Goal: Task Accomplishment & Management: Manage account settings

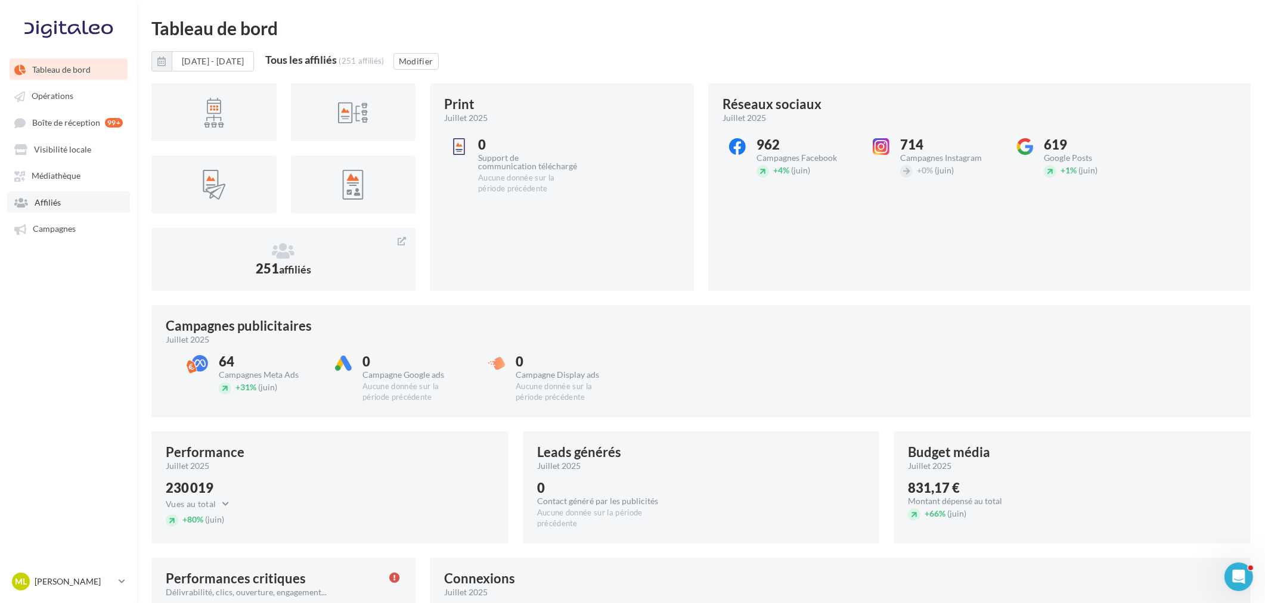
click at [64, 203] on link "Affiliés" at bounding box center [68, 201] width 123 height 21
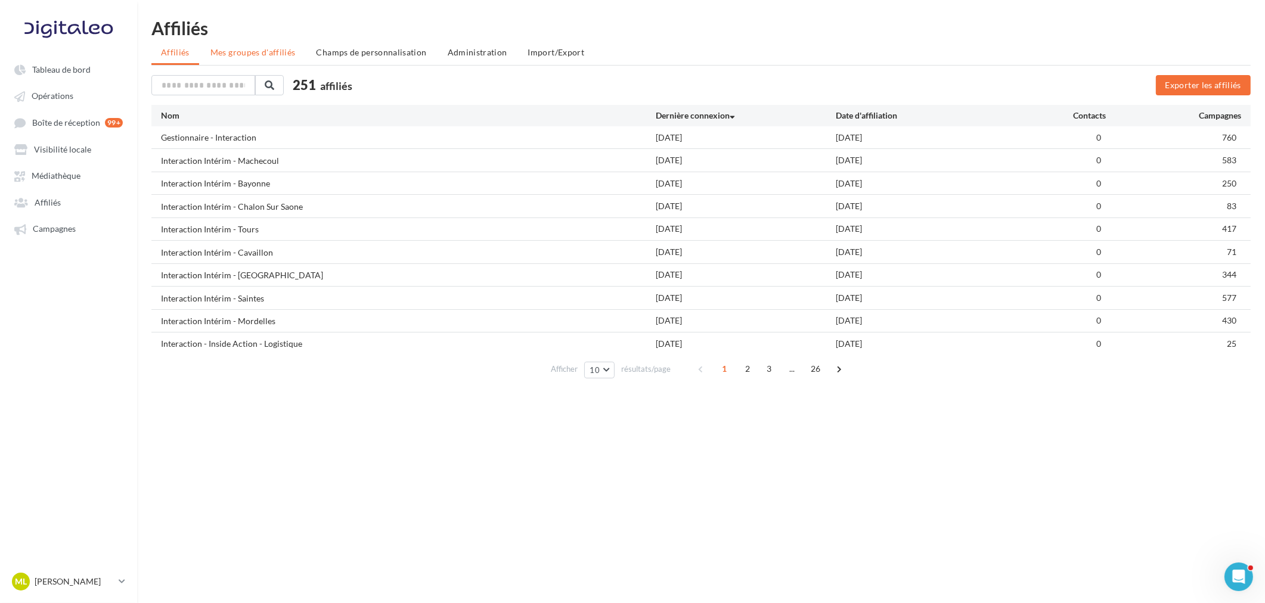
click at [264, 50] on span "Mes groupes d'affiliés" at bounding box center [252, 52] width 85 height 10
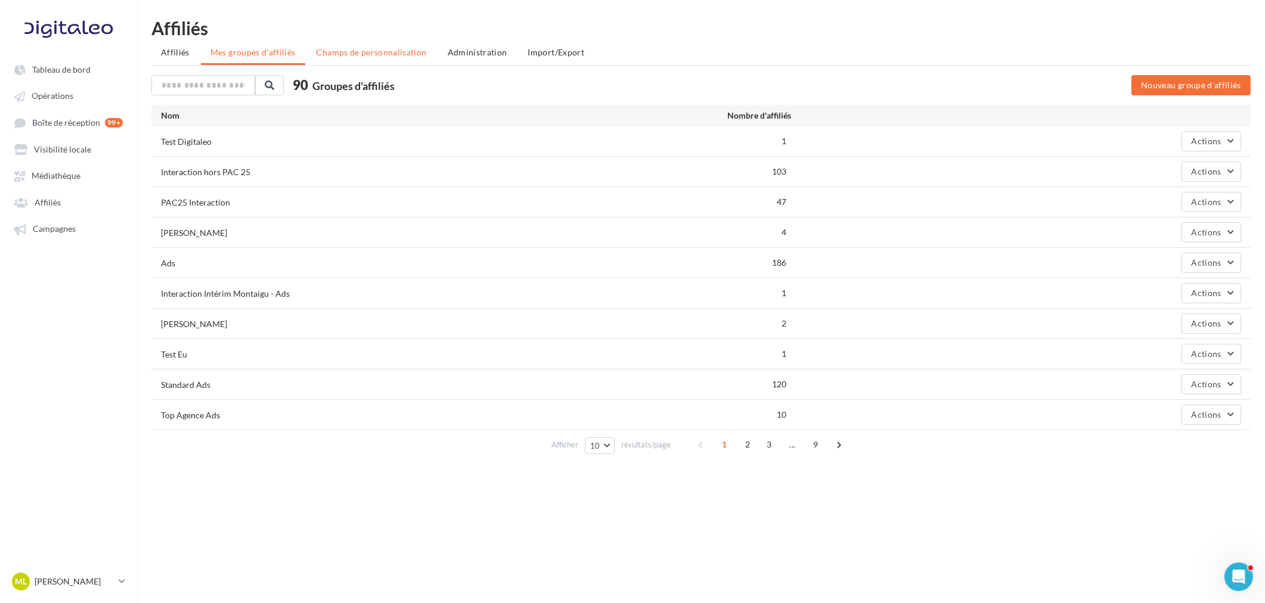
click at [335, 54] on span "Champs de personnalisation" at bounding box center [372, 52] width 110 height 10
click at [335, 54] on ul "Affiliés Mes groupes d'affiliés Champs de personnalisation Administration Impor…" at bounding box center [701, 54] width 1100 height 24
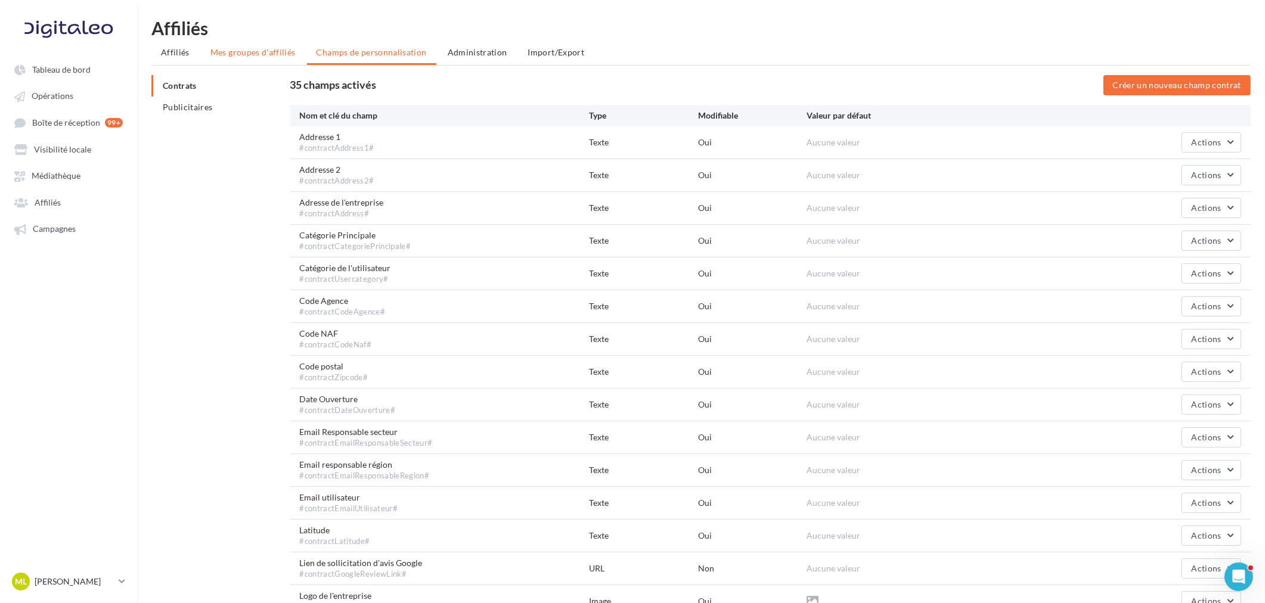
click at [274, 57] on span "Mes groupes d'affiliés" at bounding box center [252, 52] width 85 height 10
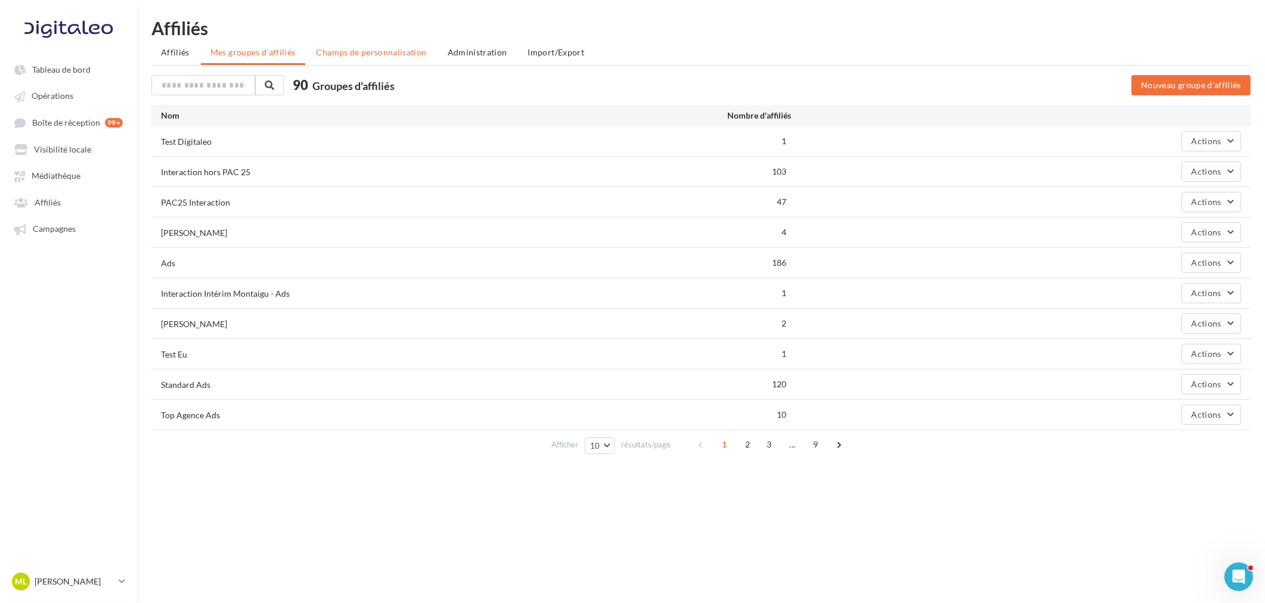
click at [338, 46] on li "Champs de personnalisation" at bounding box center [371, 52] width 129 height 21
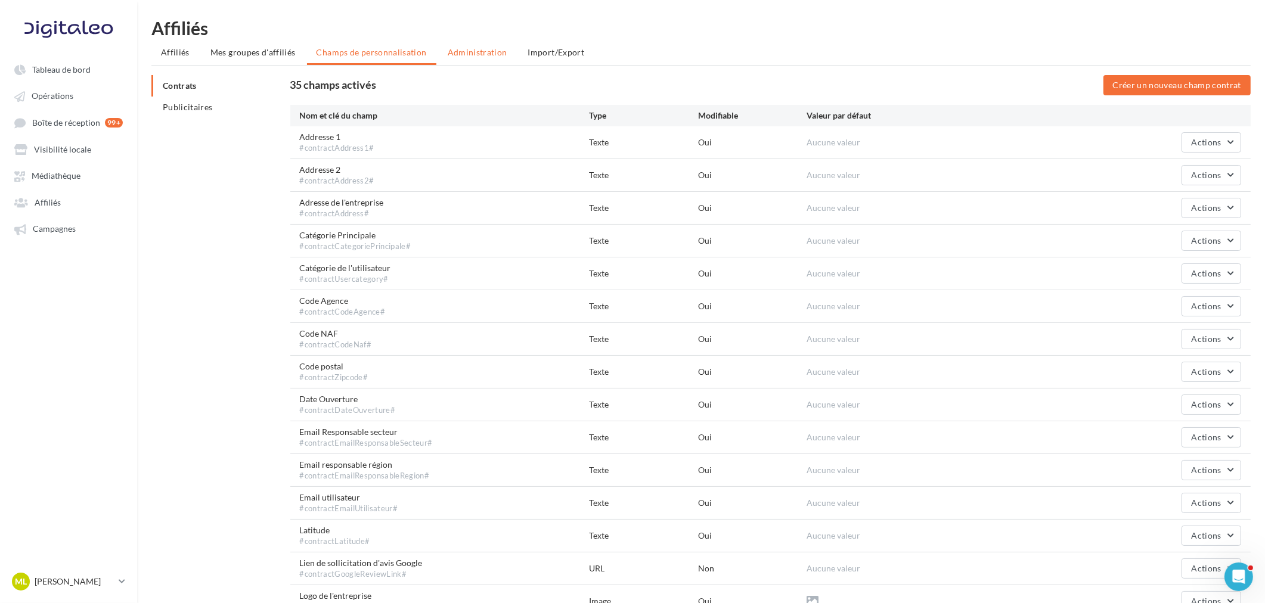
click at [485, 48] on span "Administration" at bounding box center [478, 52] width 60 height 10
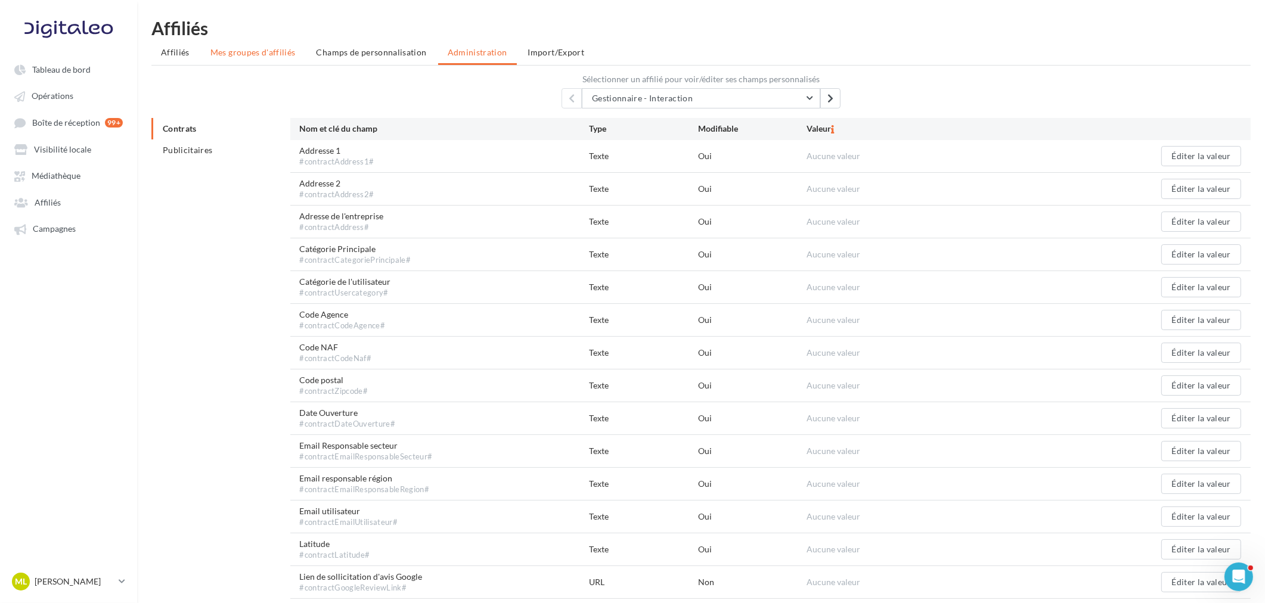
click at [236, 49] on span "Mes groupes d'affiliés" at bounding box center [252, 52] width 85 height 10
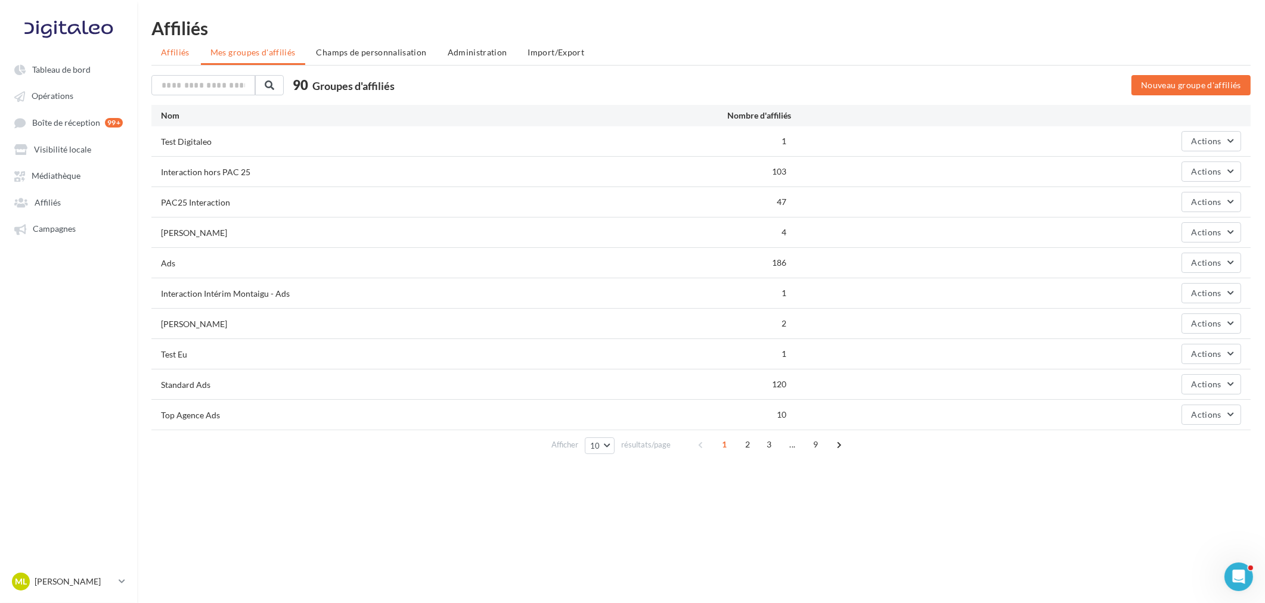
click at [158, 49] on li "Affiliés" at bounding box center [175, 52] width 48 height 21
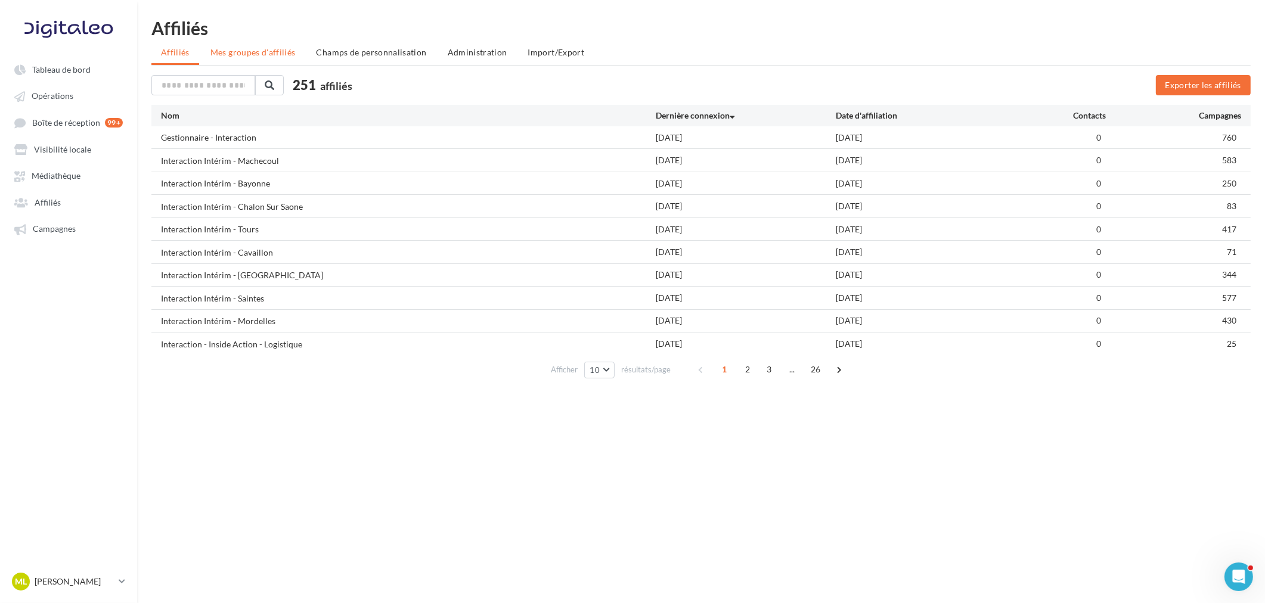
click at [233, 50] on span "Mes groupes d'affiliés" at bounding box center [252, 52] width 85 height 10
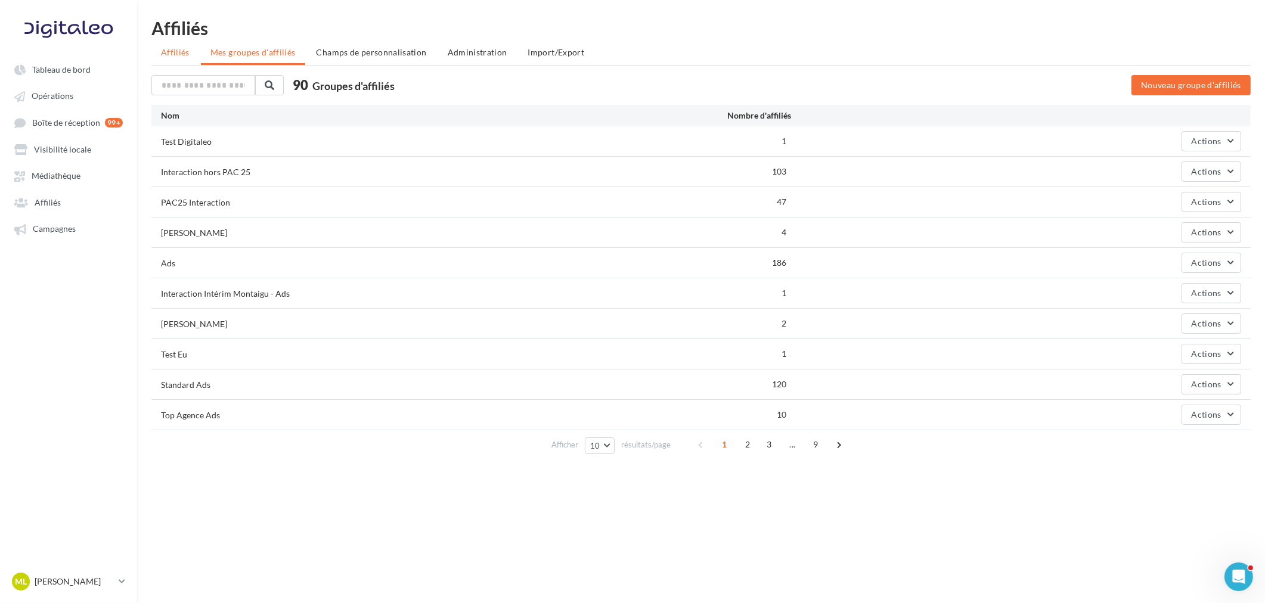
click at [174, 50] on span "Affiliés" at bounding box center [175, 52] width 29 height 10
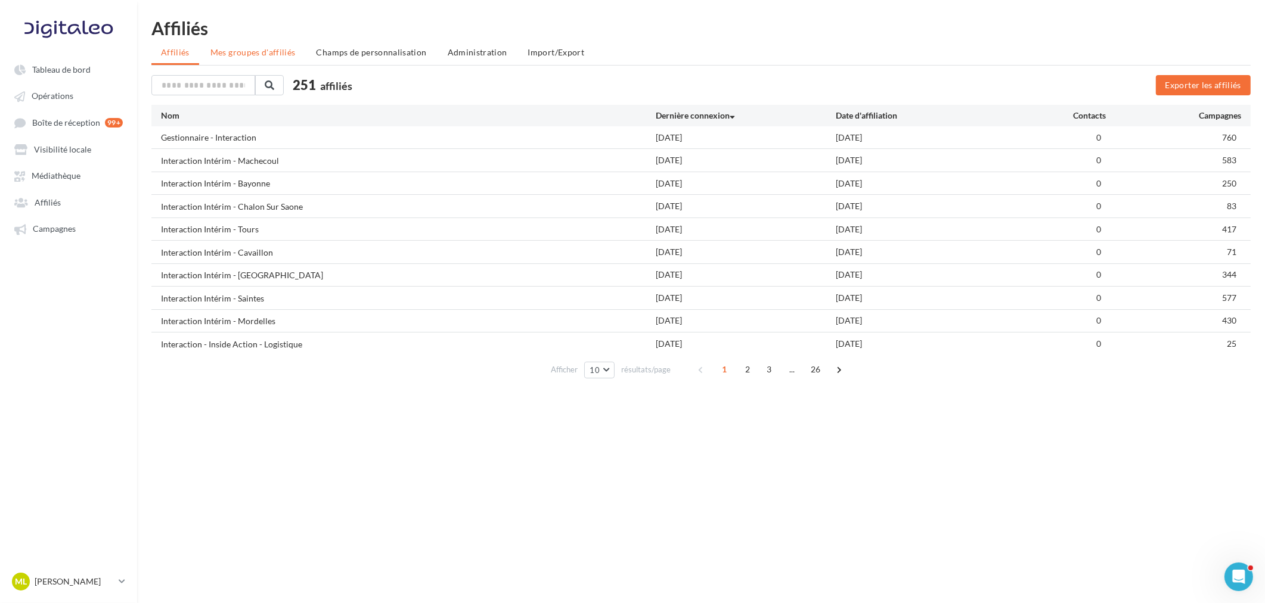
click at [248, 54] on span "Mes groupes d'affiliés" at bounding box center [252, 52] width 85 height 10
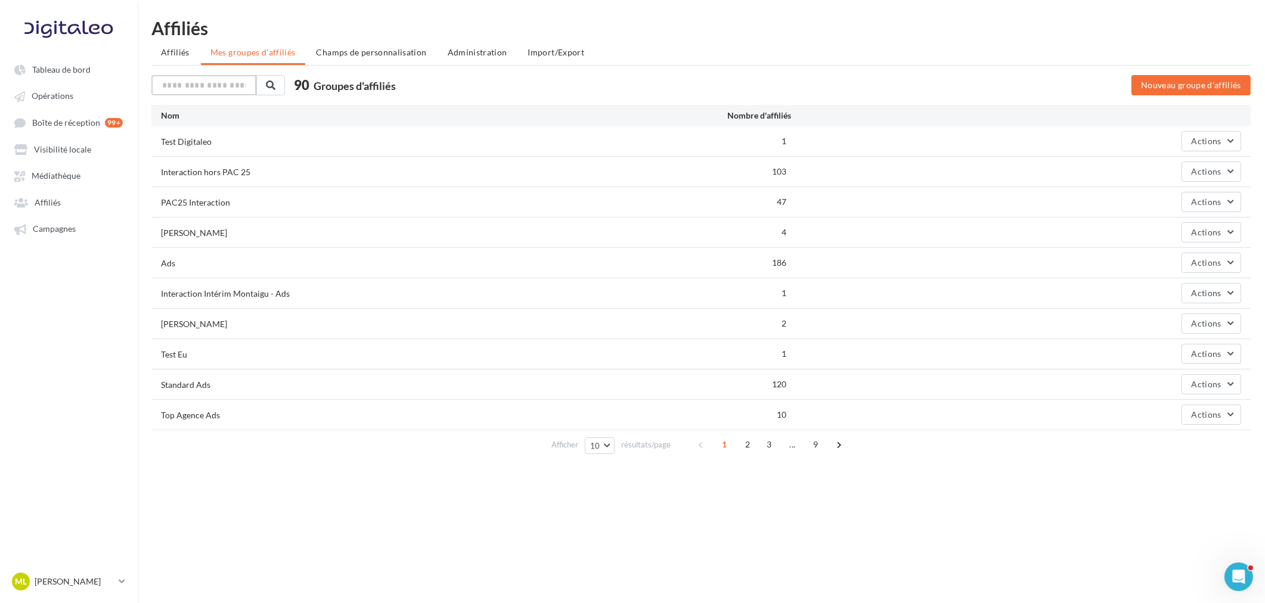
click at [175, 87] on input "text" at bounding box center [203, 85] width 105 height 20
type input "******"
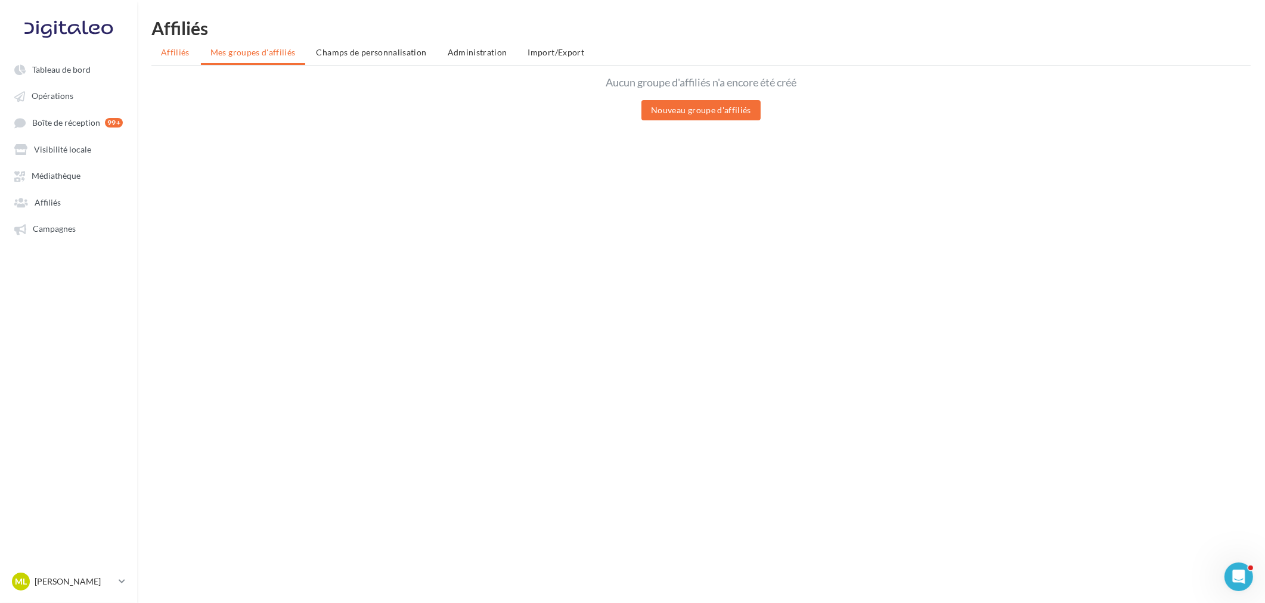
click at [160, 44] on li "Affiliés" at bounding box center [175, 52] width 48 height 21
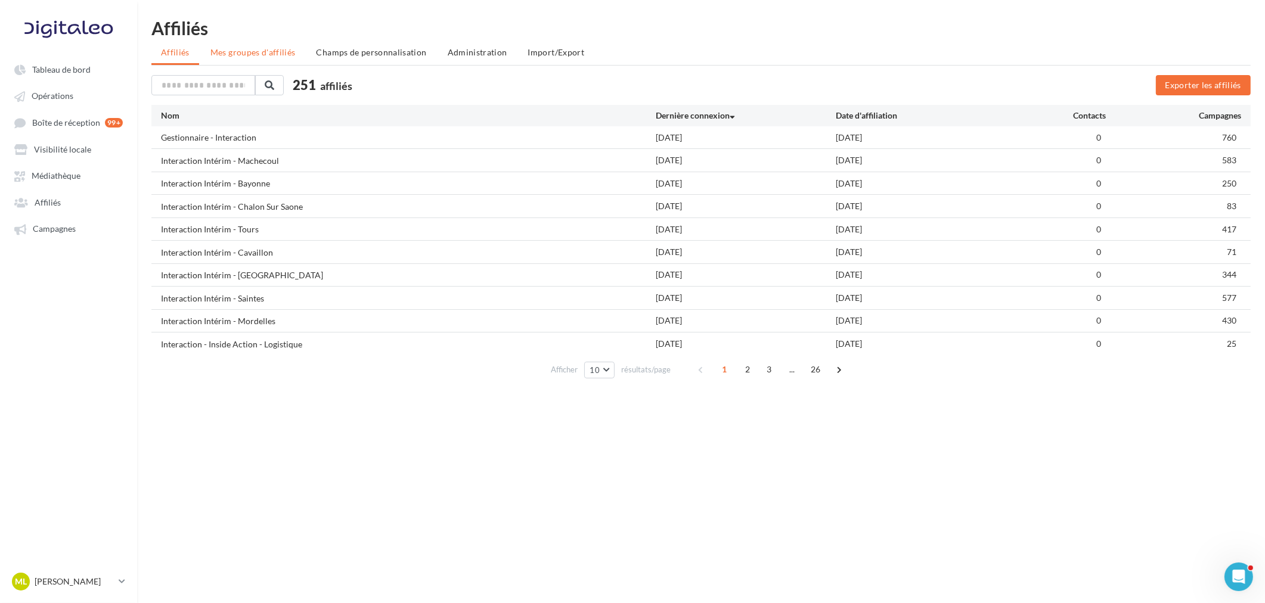
click at [215, 48] on span "Mes groupes d'affiliés" at bounding box center [252, 52] width 85 height 10
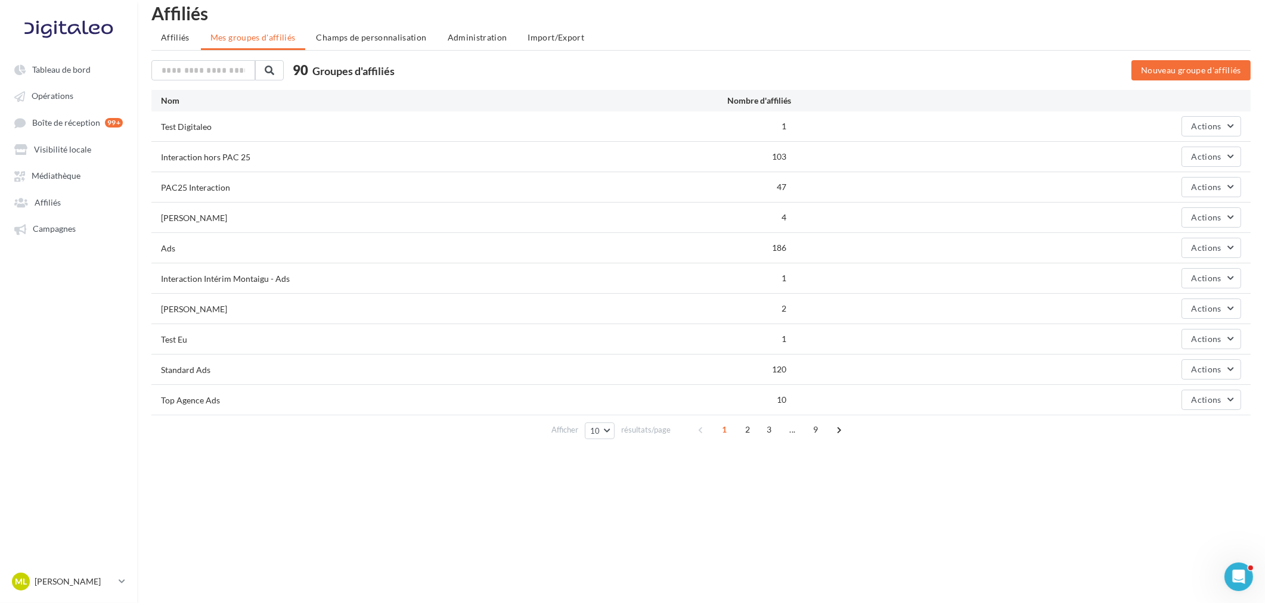
scroll to position [19, 0]
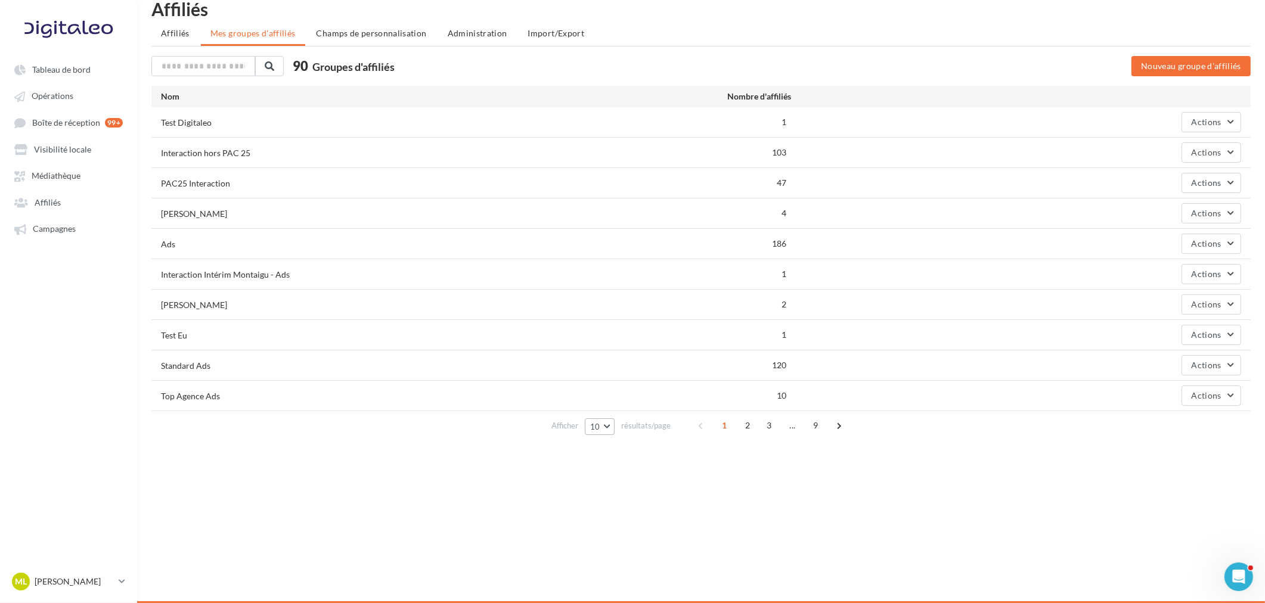
click at [598, 427] on span "10" at bounding box center [595, 427] width 10 height 10
click at [615, 460] on button "100" at bounding box center [626, 511] width 83 height 21
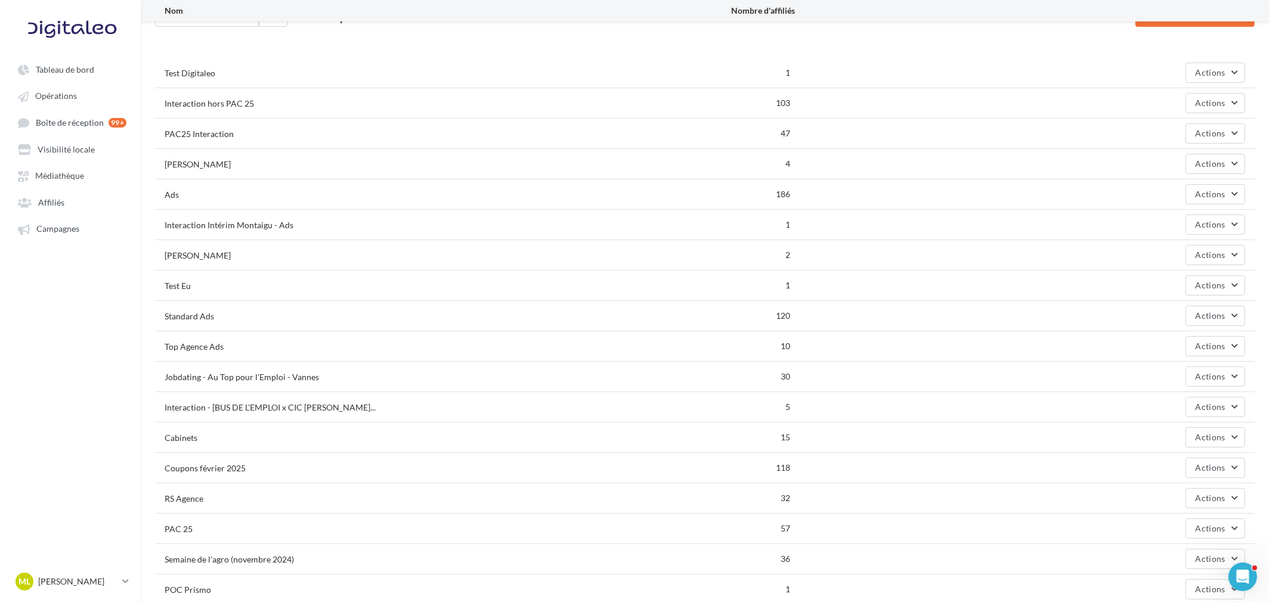
scroll to position [0, 0]
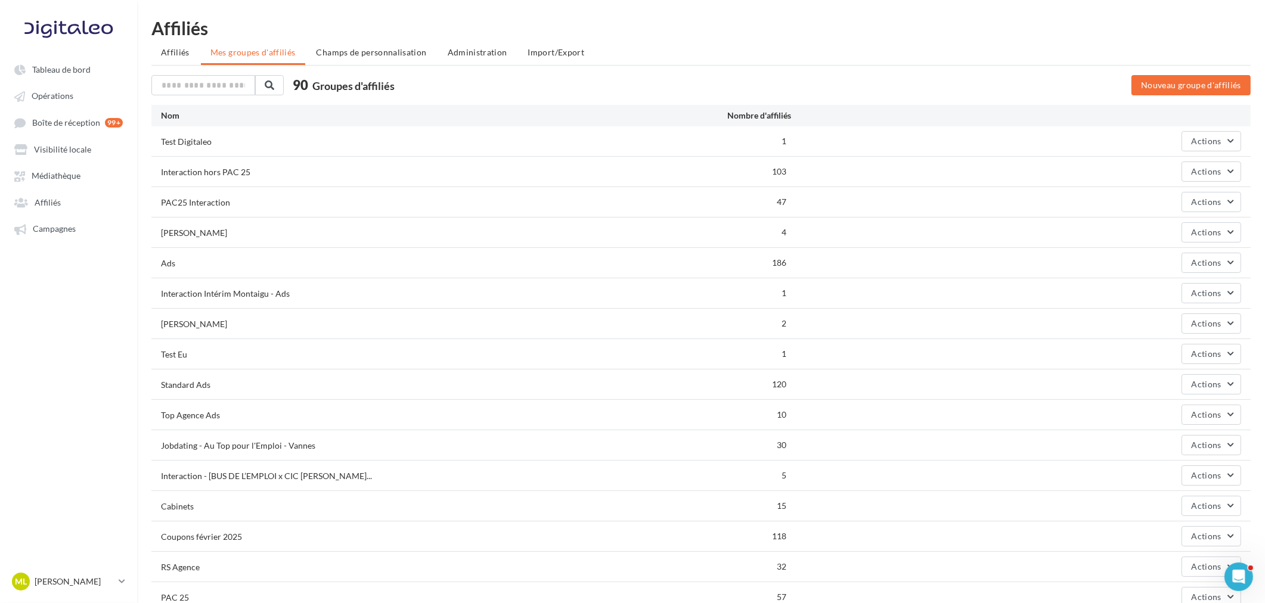
click at [210, 97] on div "90 Groupes d'affiliés" at bounding box center [562, 86] width 822 height 23
click at [213, 88] on input "text" at bounding box center [203, 85] width 105 height 20
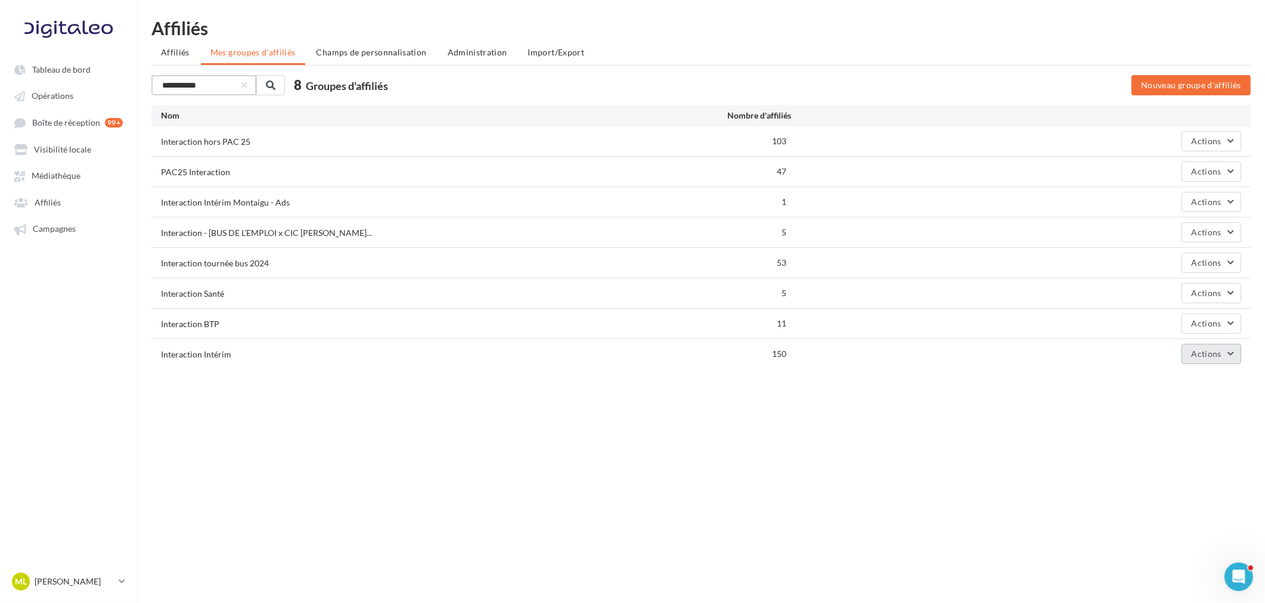
type input "**********"
click at [1017, 355] on button "Actions" at bounding box center [1212, 354] width 60 height 20
click at [1017, 382] on button "Editer" at bounding box center [1181, 382] width 119 height 31
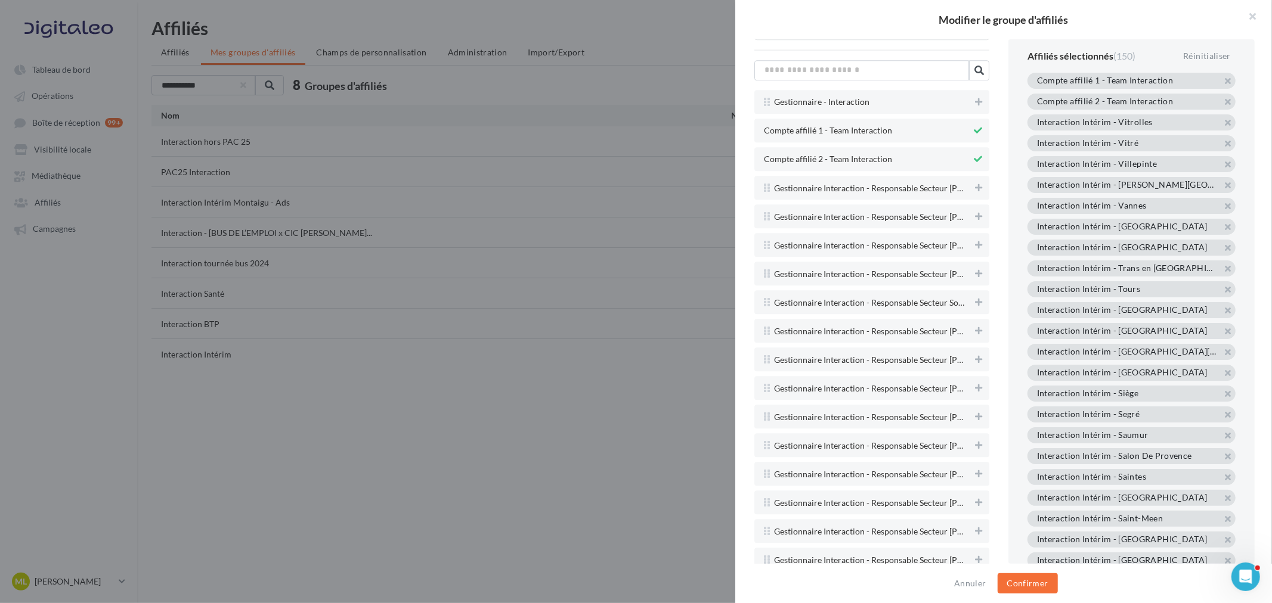
scroll to position [2584, 0]
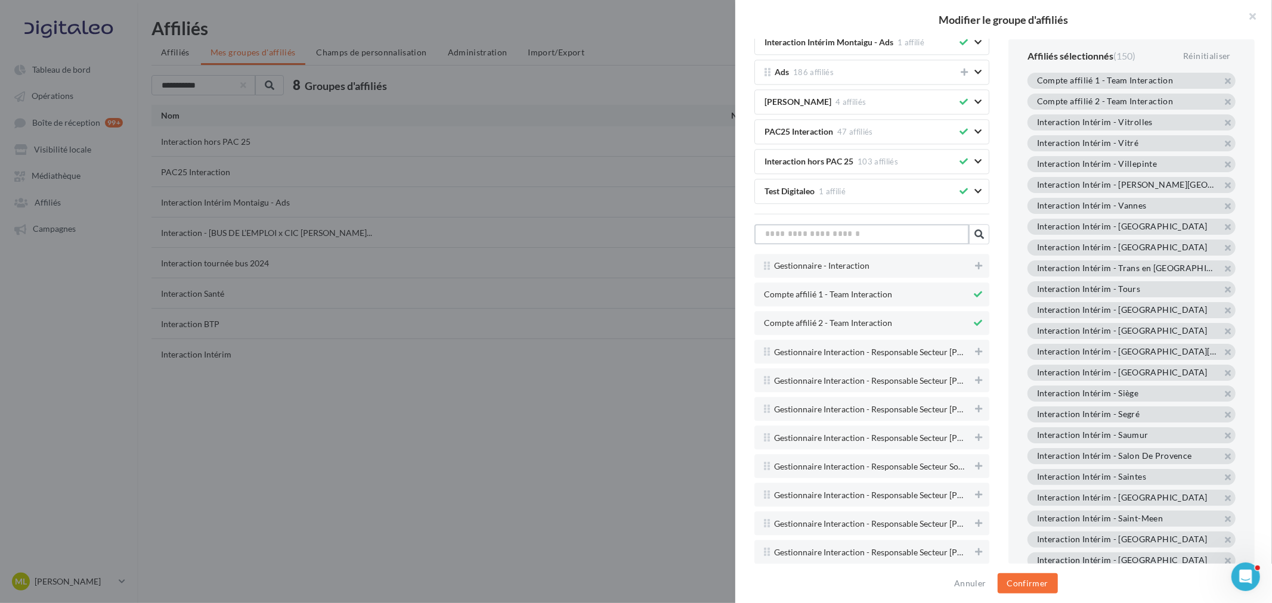
click at [836, 244] on input "text" at bounding box center [861, 234] width 215 height 20
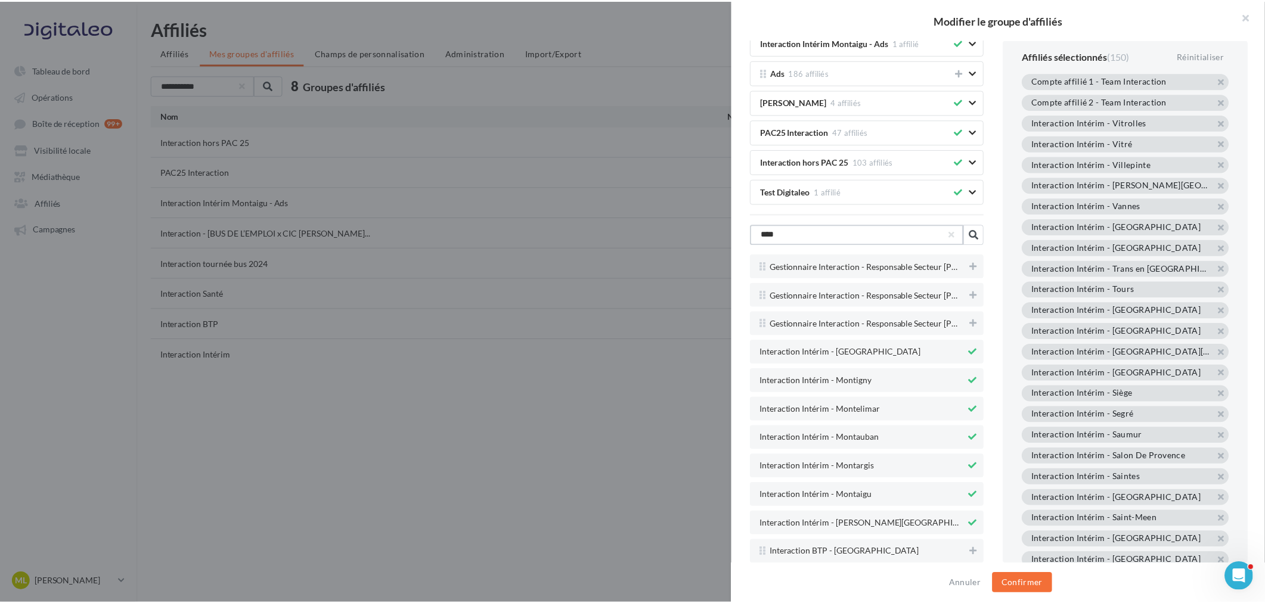
scroll to position [2307, 0]
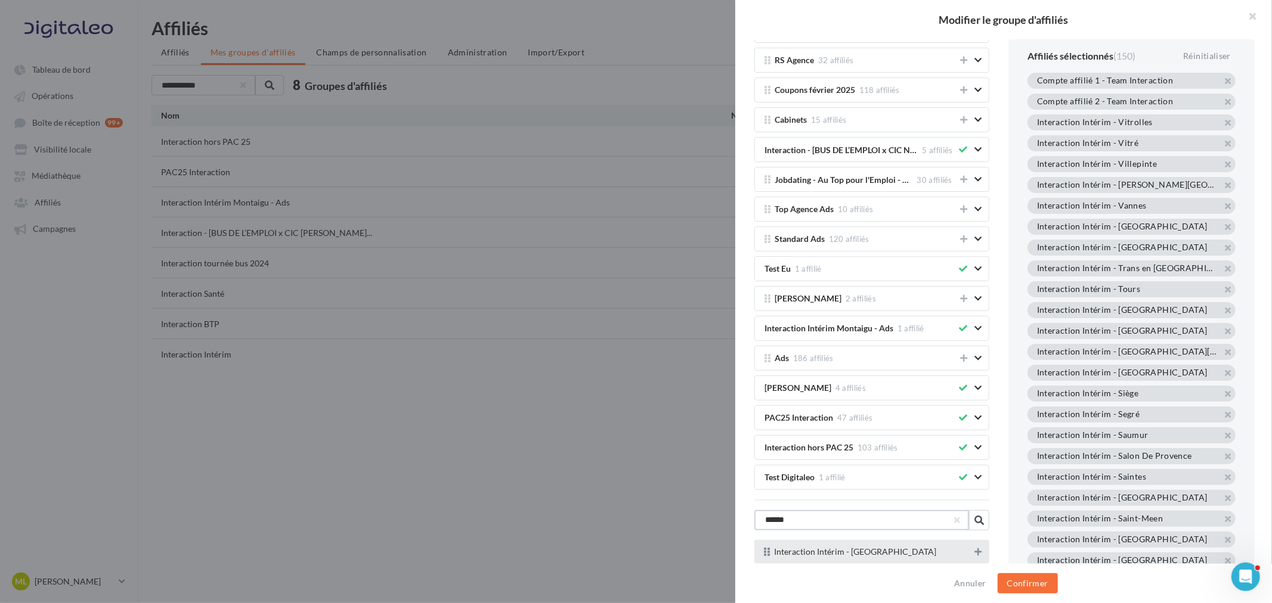
type input "******"
click at [975, 460] on icon at bounding box center [978, 552] width 7 height 8
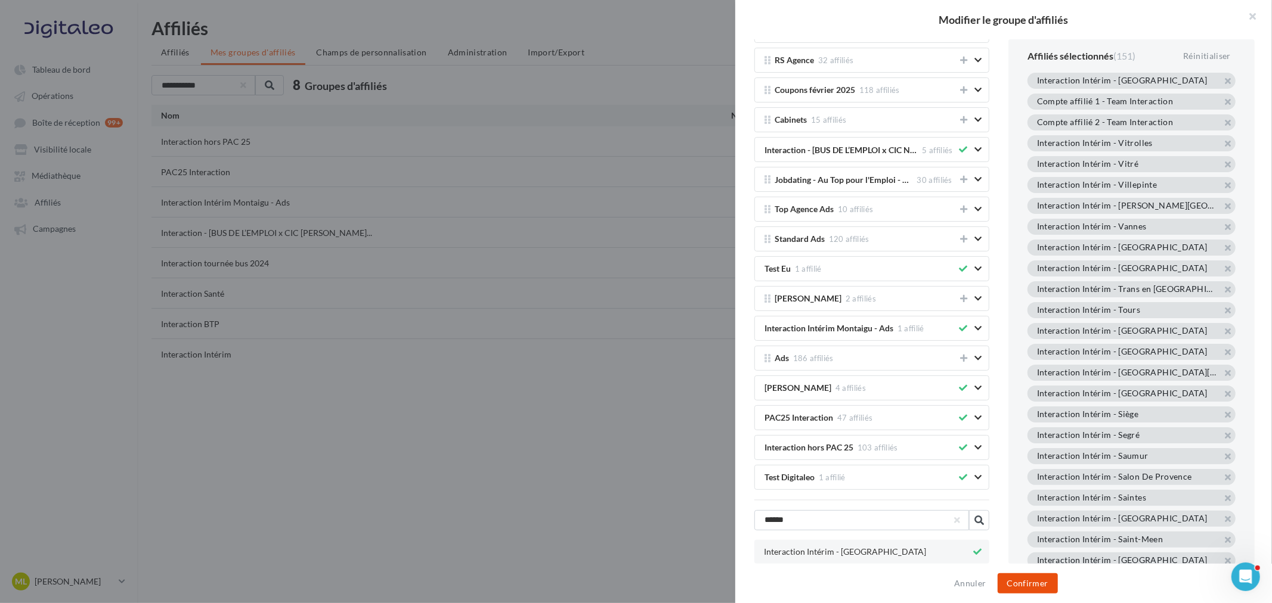
click at [1017, 460] on button "Confirmer" at bounding box center [1028, 584] width 60 height 20
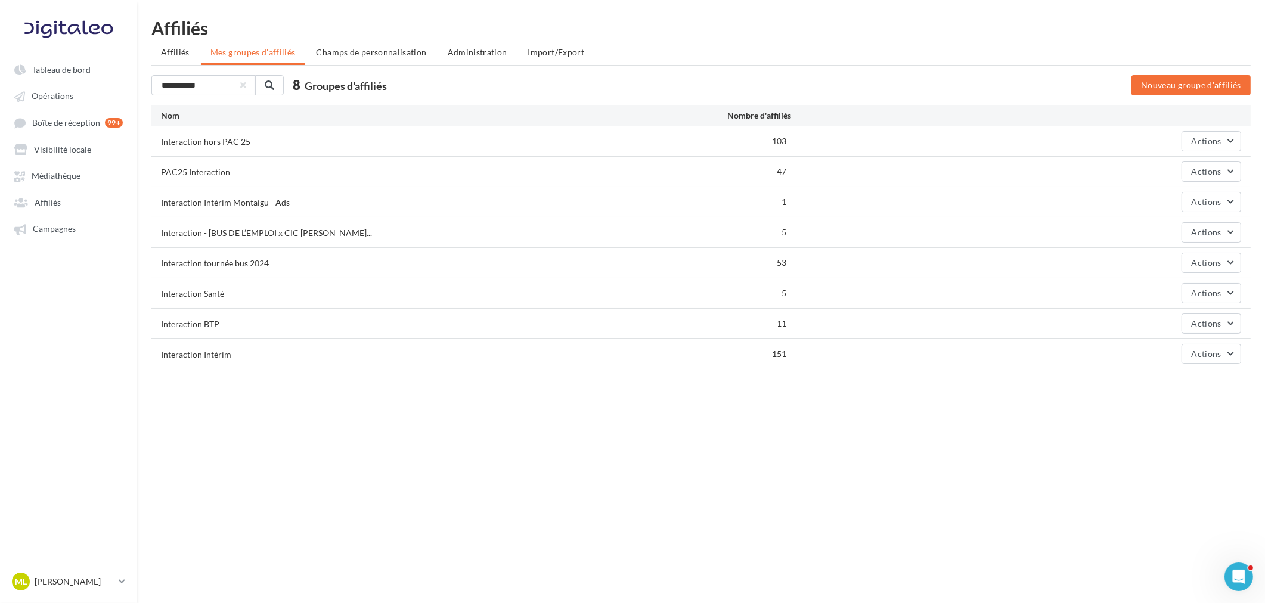
drag, startPoint x: 972, startPoint y: 32, endPoint x: 934, endPoint y: 45, distance: 39.8
click at [955, 36] on div "Affiliés" at bounding box center [701, 28] width 1100 height 18
click at [359, 52] on span "Champs de personnalisation" at bounding box center [372, 52] width 110 height 10
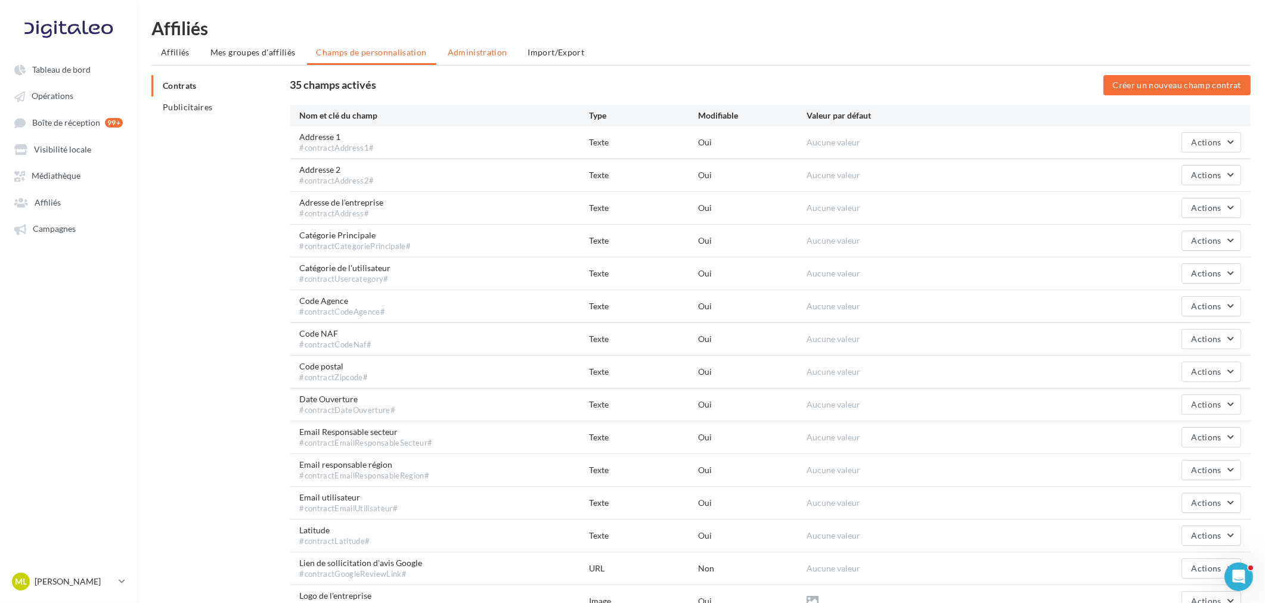
click at [489, 46] on li "Administration" at bounding box center [477, 52] width 79 height 21
click at [489, 46] on ul "Affiliés Mes groupes d'affiliés Champs de personnalisation Administration Impor…" at bounding box center [701, 54] width 1100 height 24
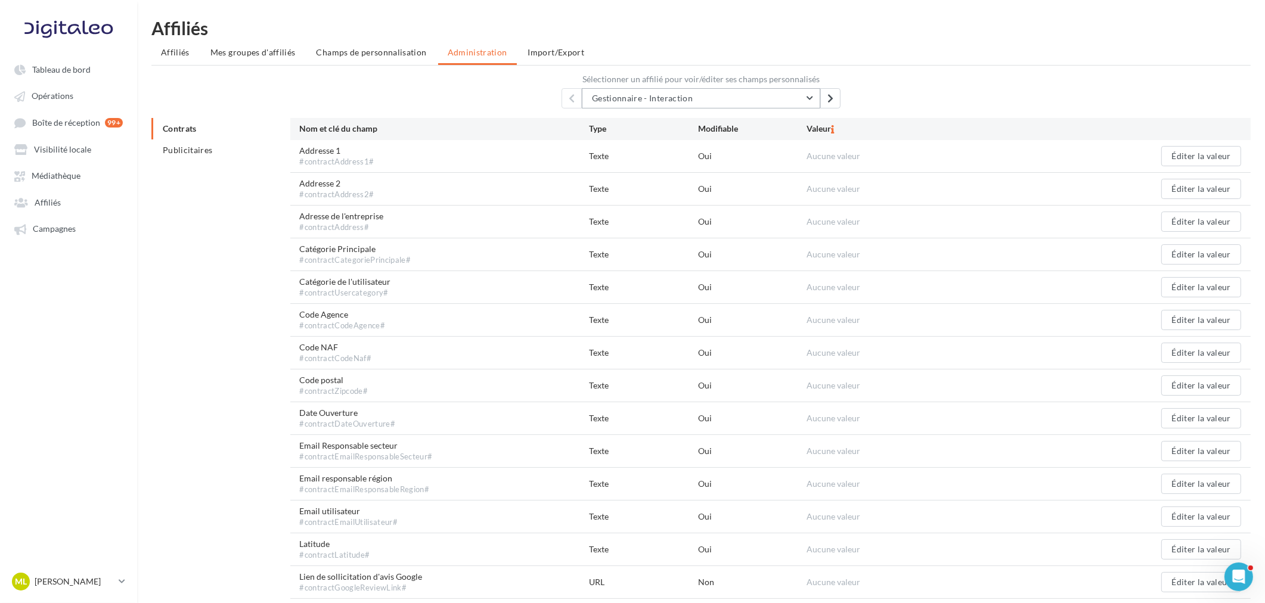
click at [670, 91] on button "Gestionnaire - Interaction" at bounding box center [701, 98] width 239 height 20
type input "******"
click at [646, 123] on span "Interaction Intérim - [GEOGRAPHIC_DATA]" at bounding box center [680, 128] width 159 height 10
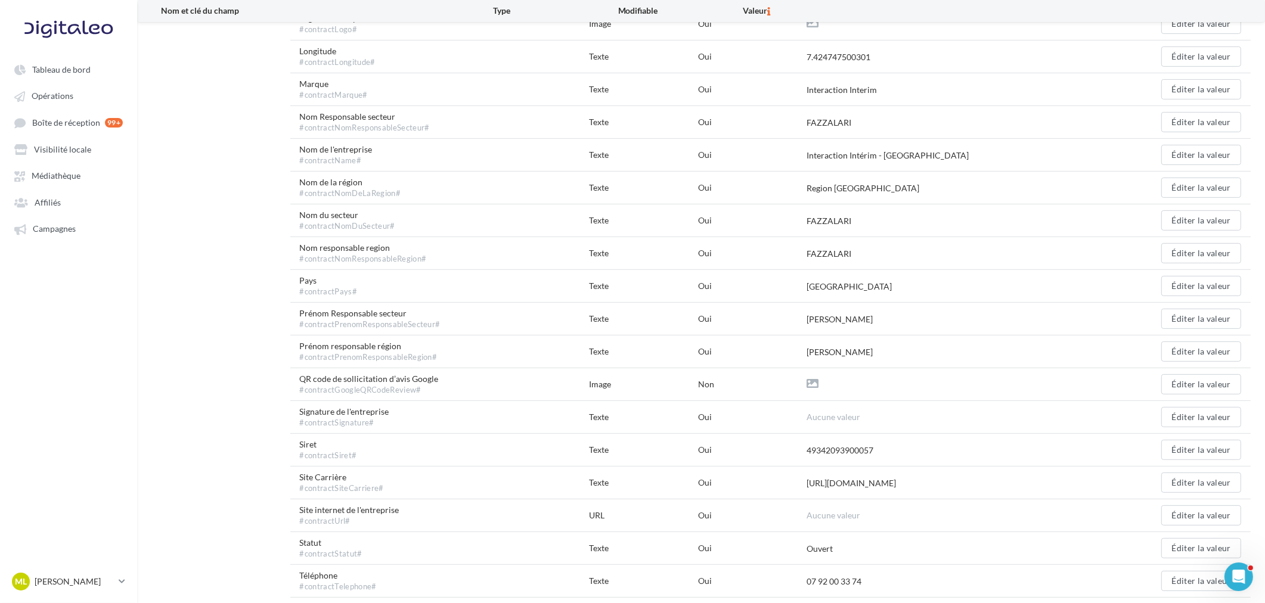
scroll to position [663, 0]
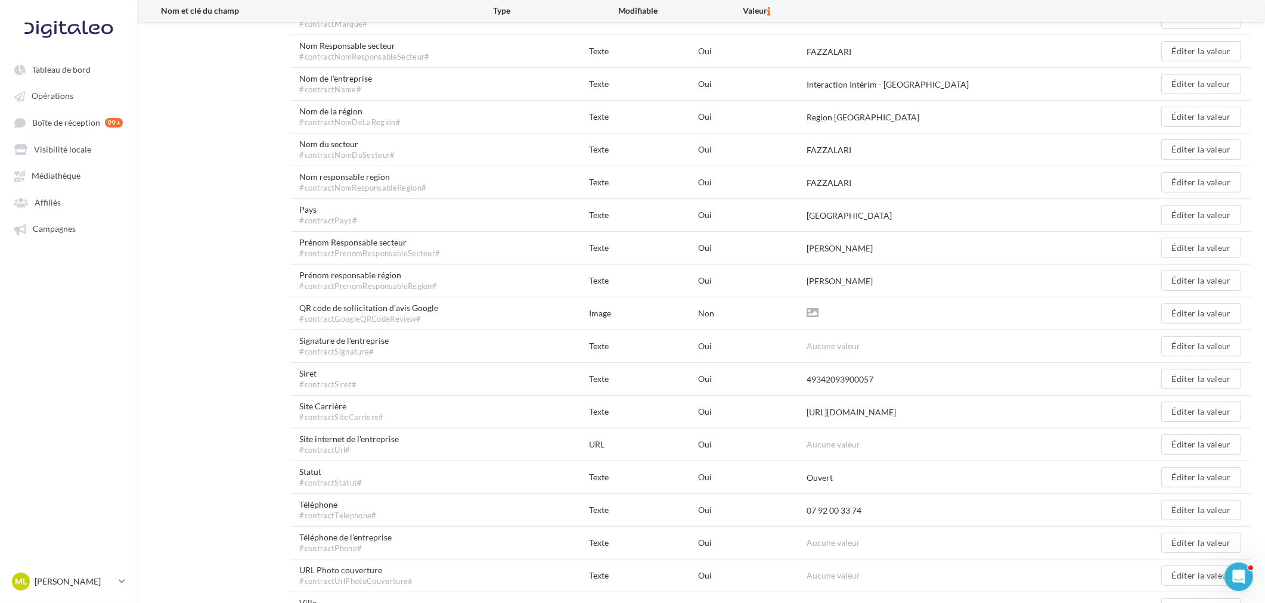
click at [231, 94] on div "Contrats Publicitaires Nom et clé du champ Type Modifiable [GEOGRAPHIC_DATA] Ad…" at bounding box center [705, 40] width 1109 height 1169
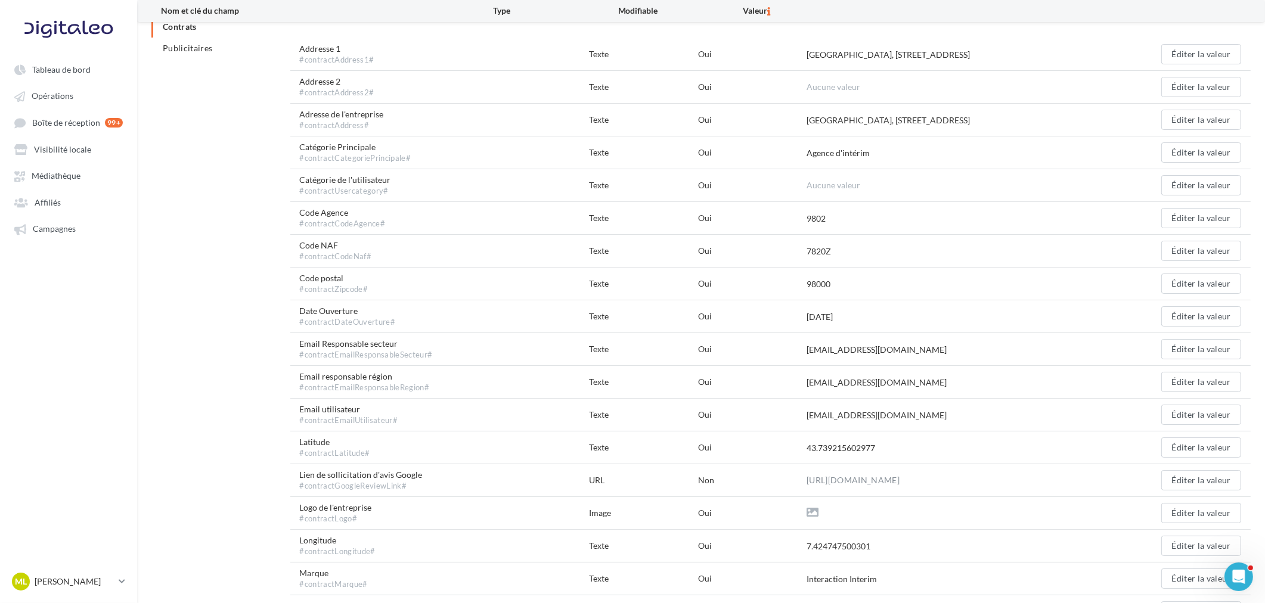
scroll to position [0, 0]
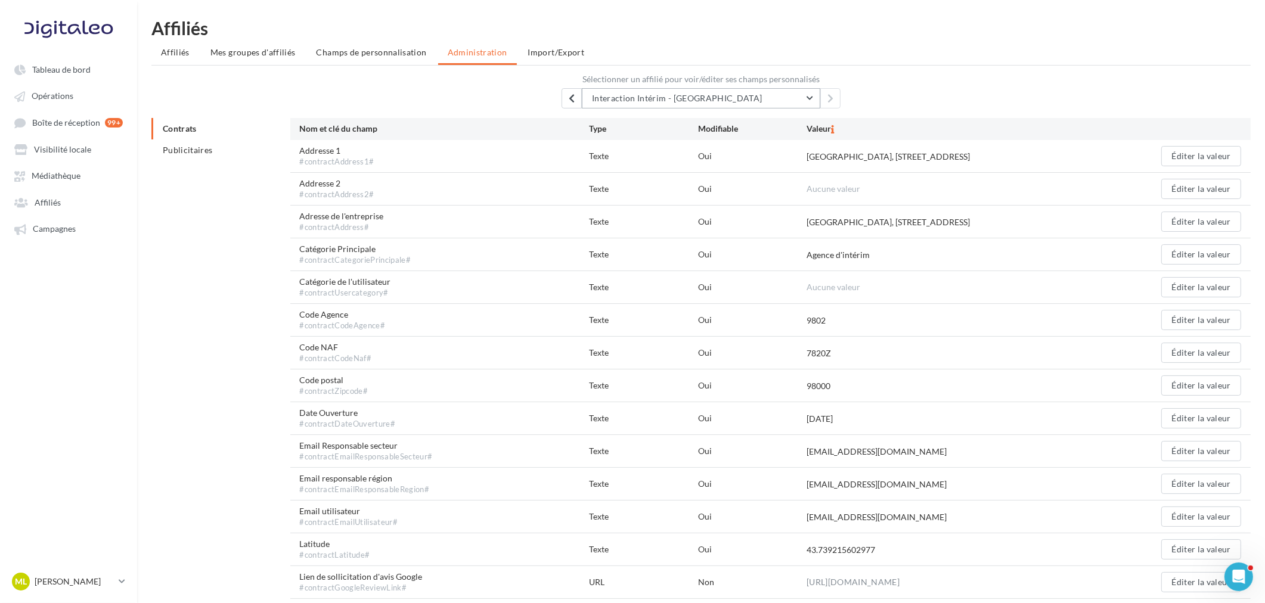
click at [758, 97] on button "Interaction Intérim - [GEOGRAPHIC_DATA]" at bounding box center [701, 98] width 239 height 20
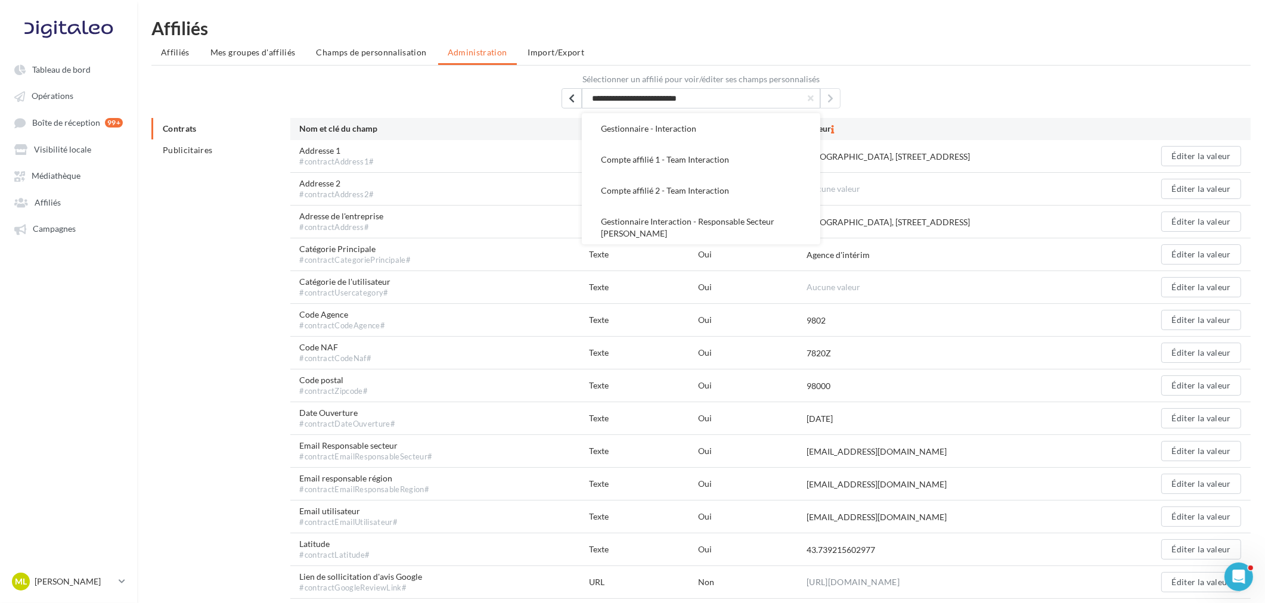
scroll to position [7720, 0]
click at [722, 227] on span "Interaction Intérim - Brétigny sur Orge" at bounding box center [672, 232] width 143 height 10
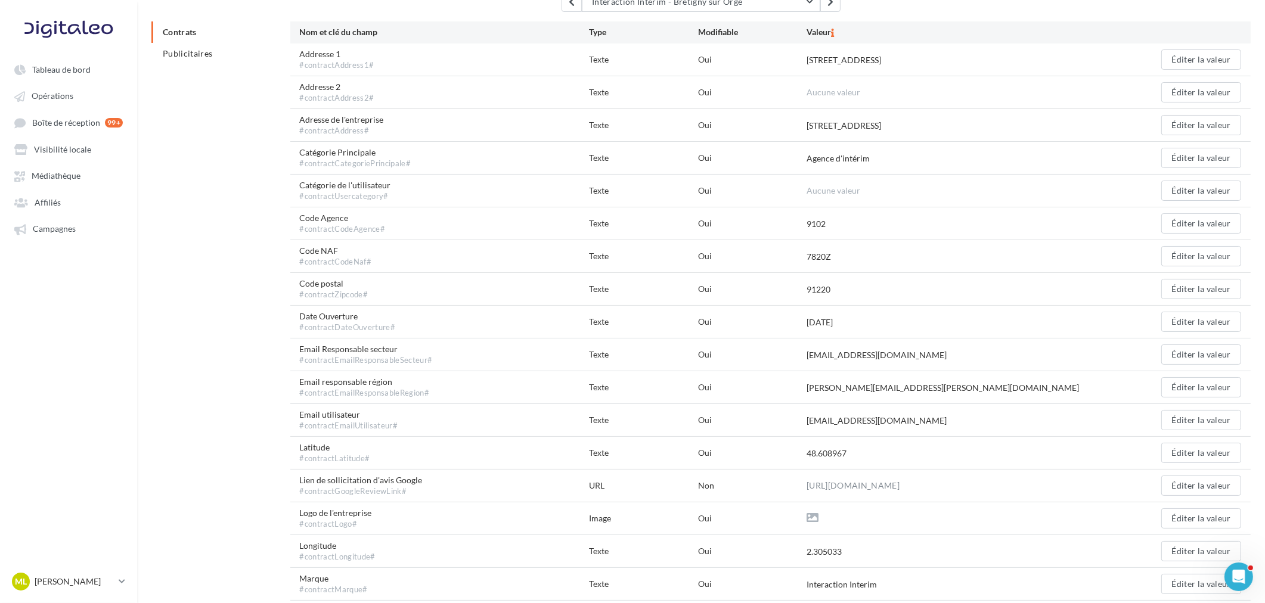
scroll to position [0, 0]
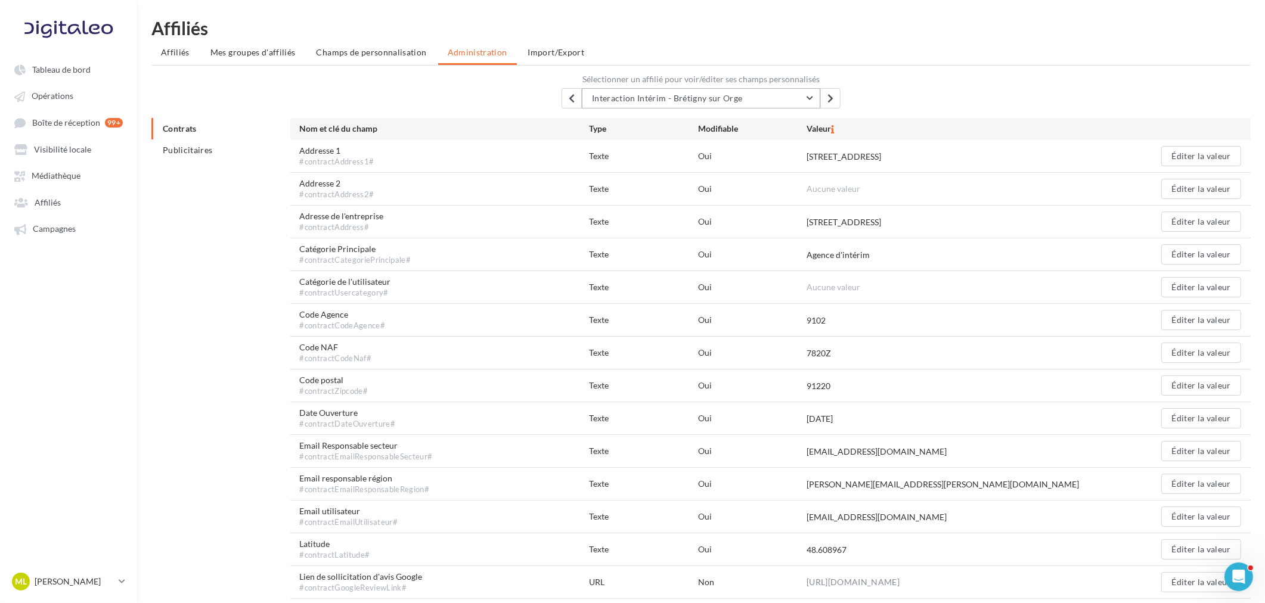
click at [729, 96] on span "Interaction Intérim - Brétigny sur Orge" at bounding box center [667, 98] width 151 height 10
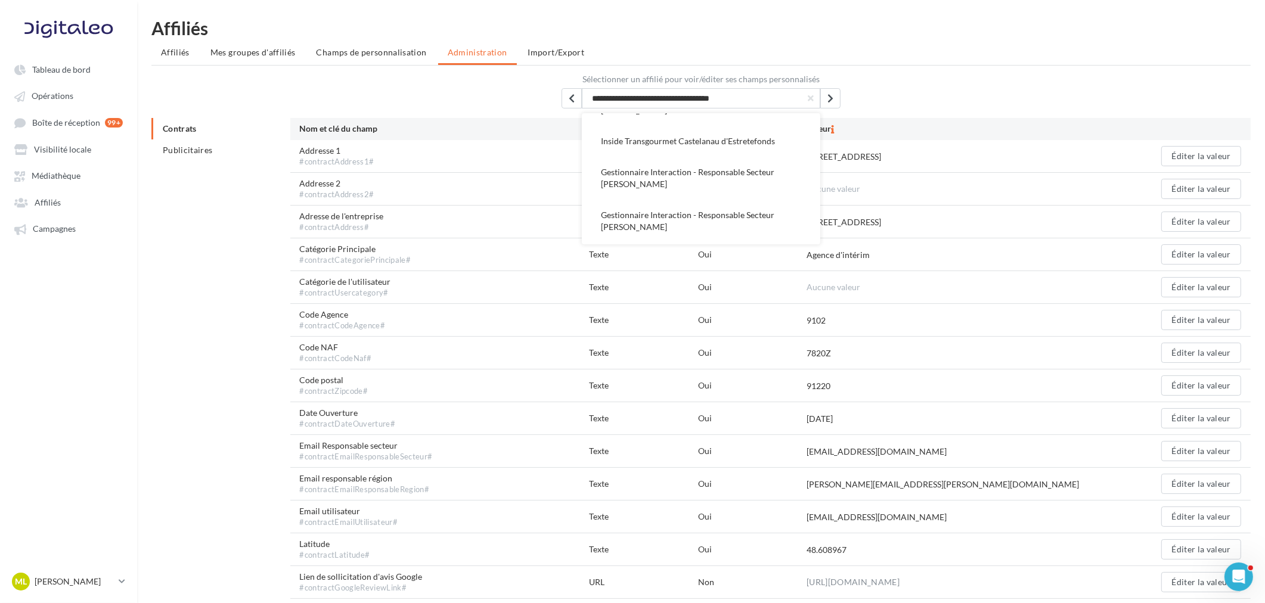
scroll to position [7521, 0]
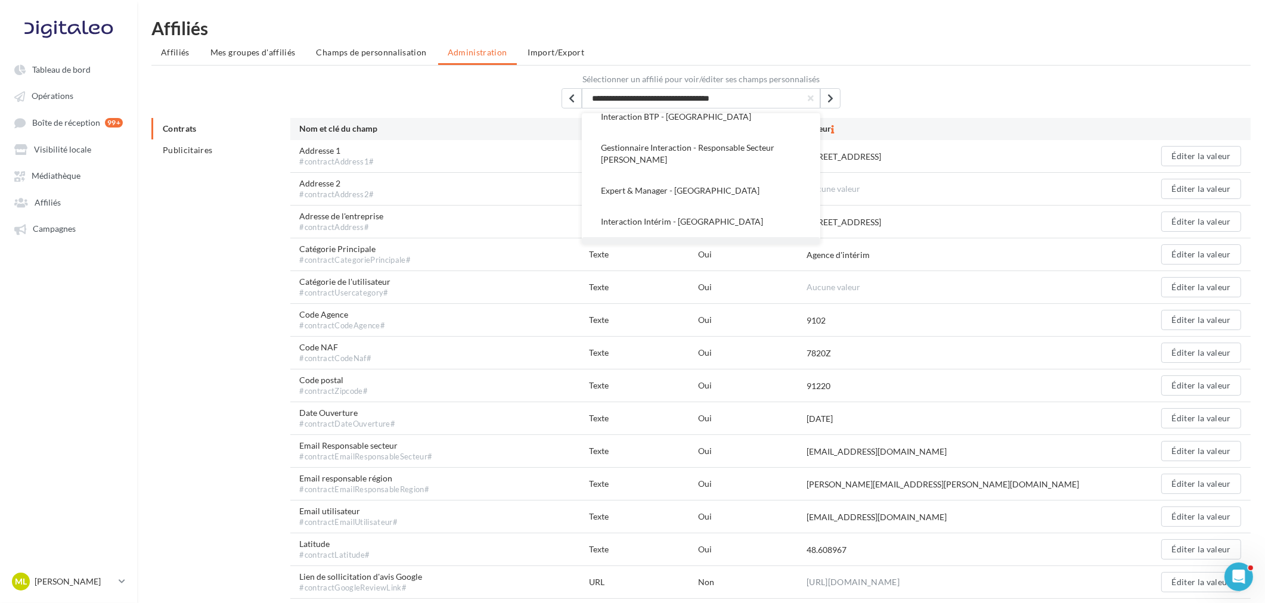
click at [700, 247] on span "Interaction Interim - St [PERSON_NAME]" at bounding box center [677, 252] width 152 height 10
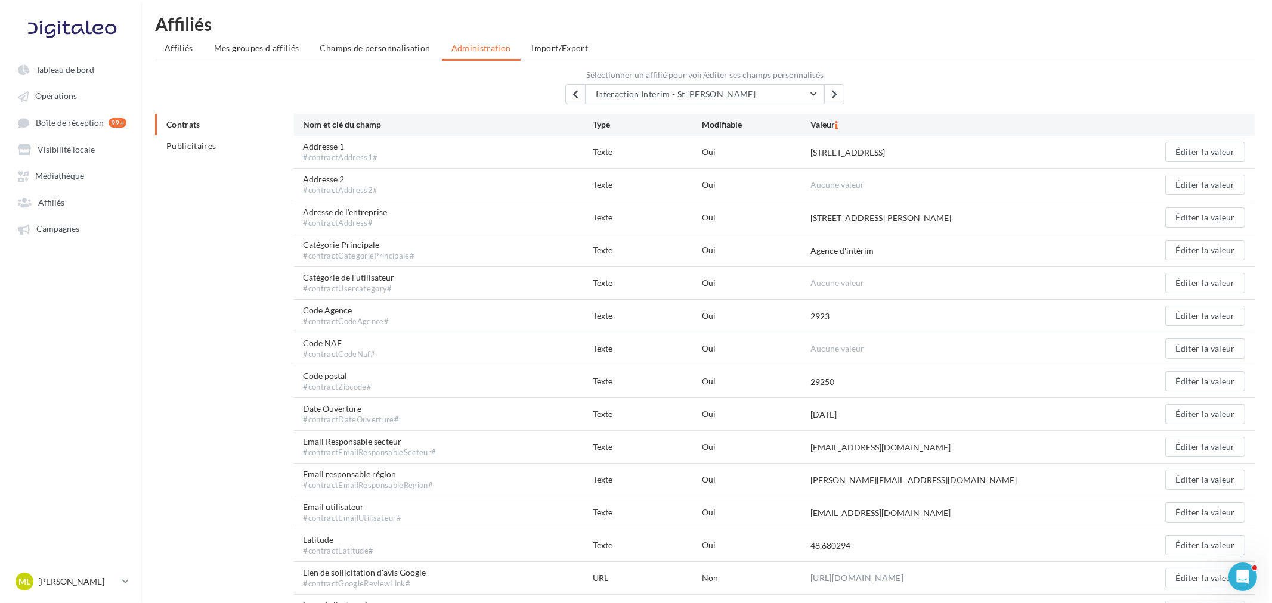
scroll to position [0, 0]
drag, startPoint x: 78, startPoint y: 66, endPoint x: 64, endPoint y: 104, distance: 40.8
click at [78, 66] on span "Tableau de bord" at bounding box center [61, 69] width 58 height 10
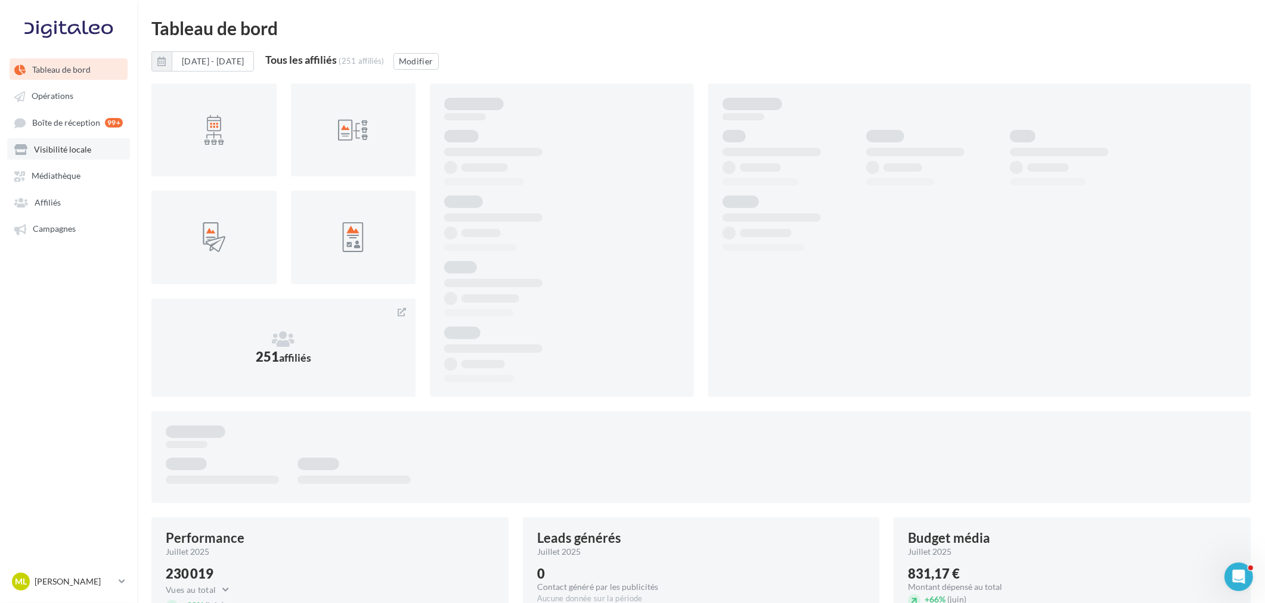
click at [58, 146] on span "Visibilité locale" at bounding box center [62, 149] width 57 height 10
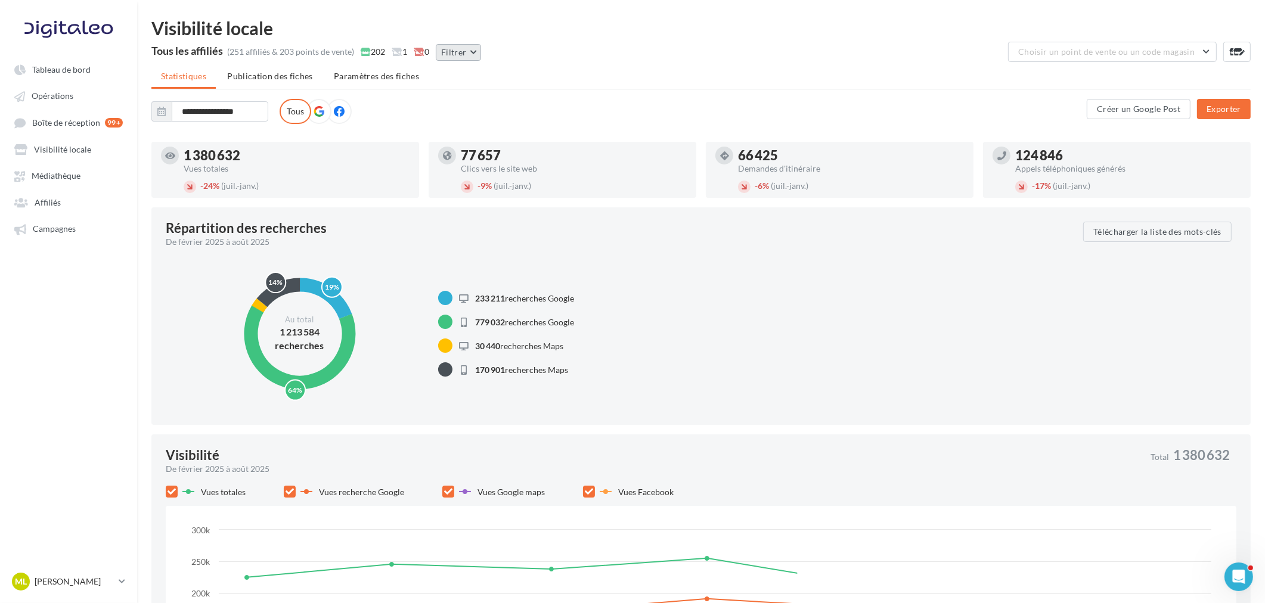
click at [465, 45] on button "Filtrer" at bounding box center [458, 52] width 45 height 17
click at [452, 49] on button "Filtrer" at bounding box center [458, 52] width 45 height 17
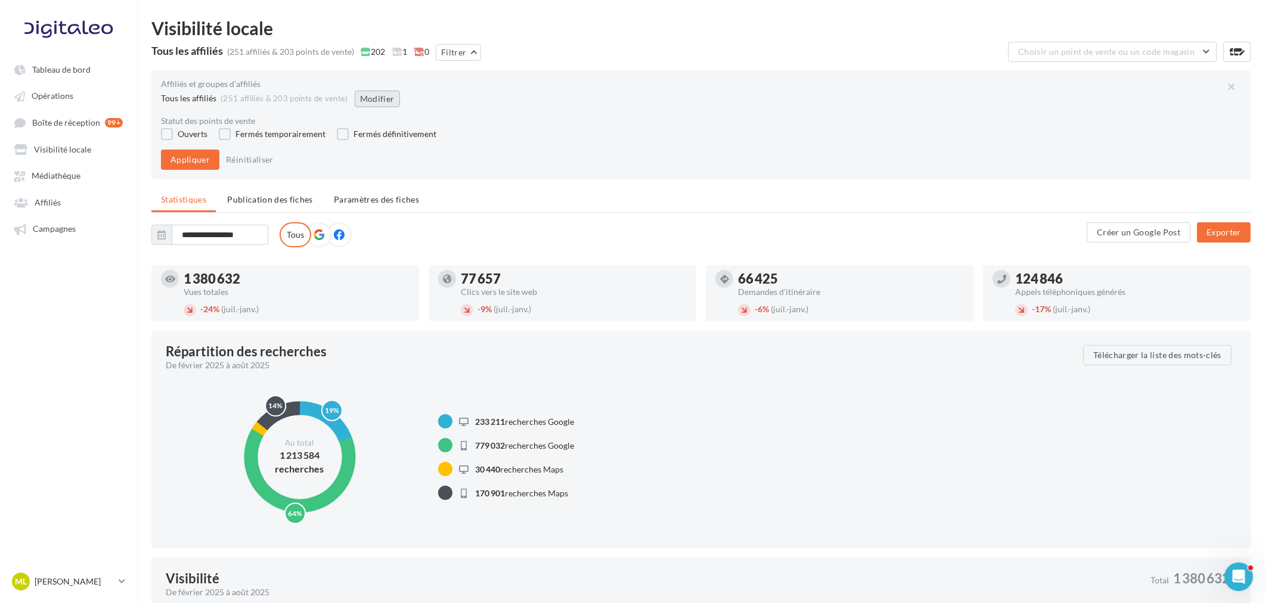
click at [355, 99] on button "Modifier" at bounding box center [377, 99] width 45 height 17
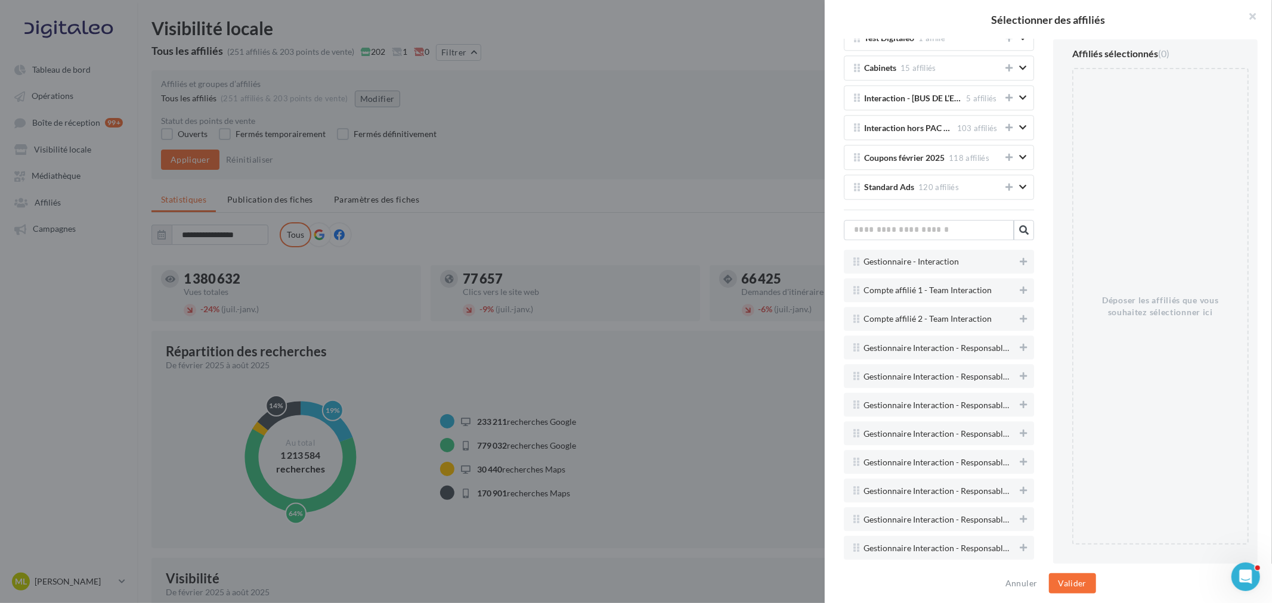
scroll to position [2552, 0]
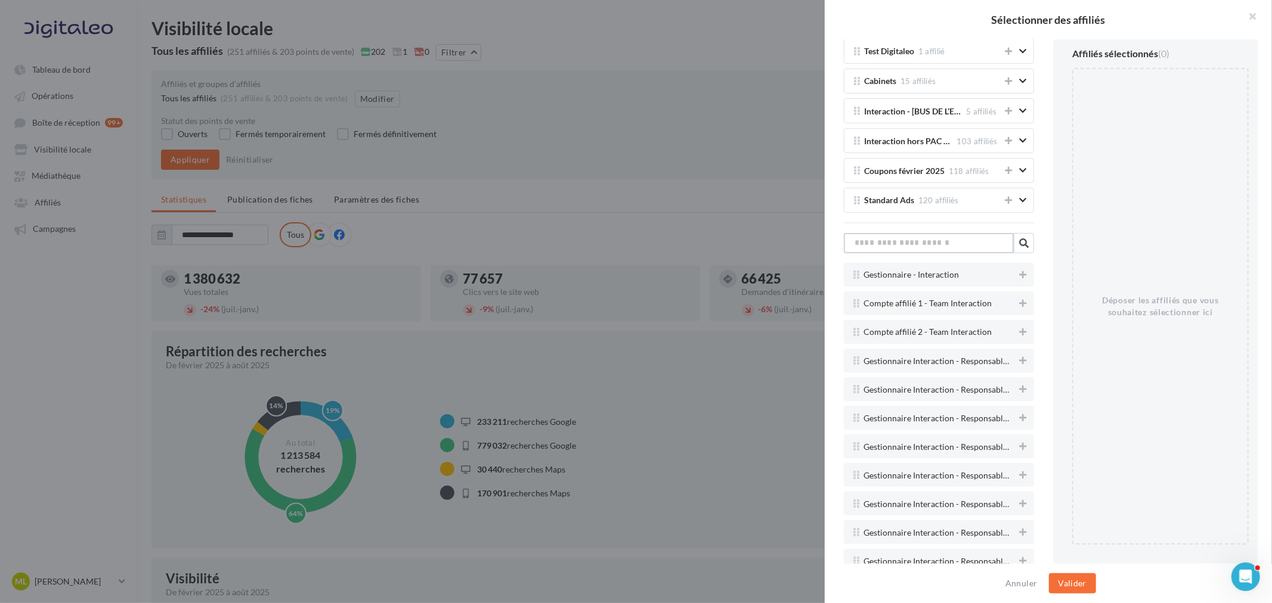
click at [937, 250] on input "text" at bounding box center [929, 243] width 170 height 20
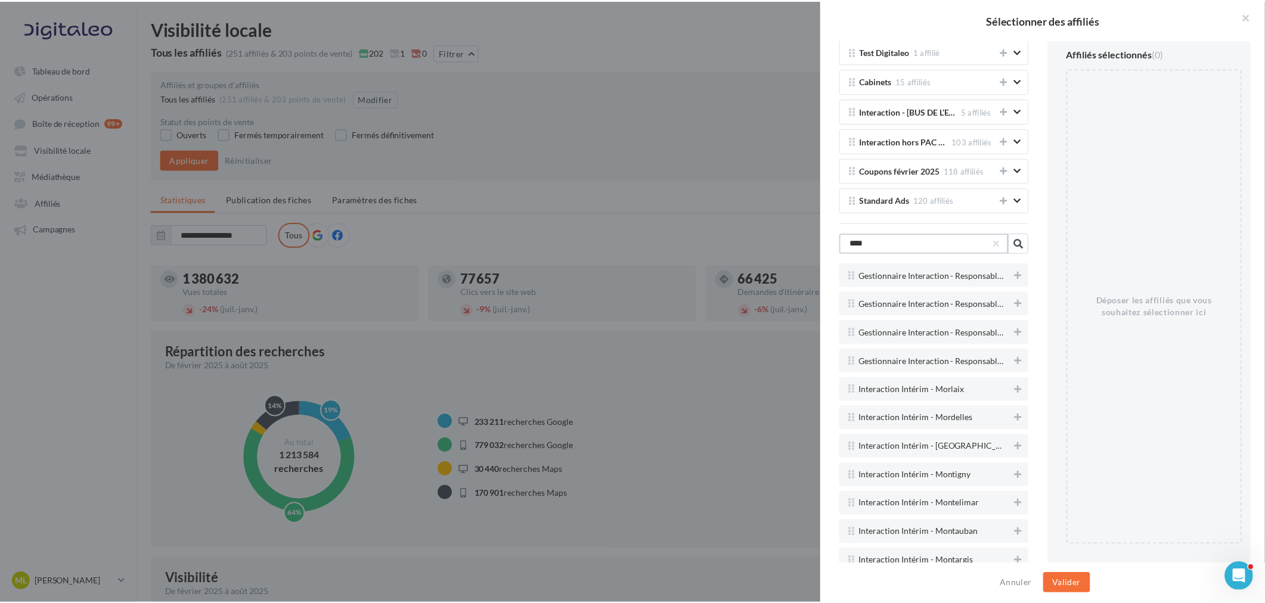
scroll to position [2284, 0]
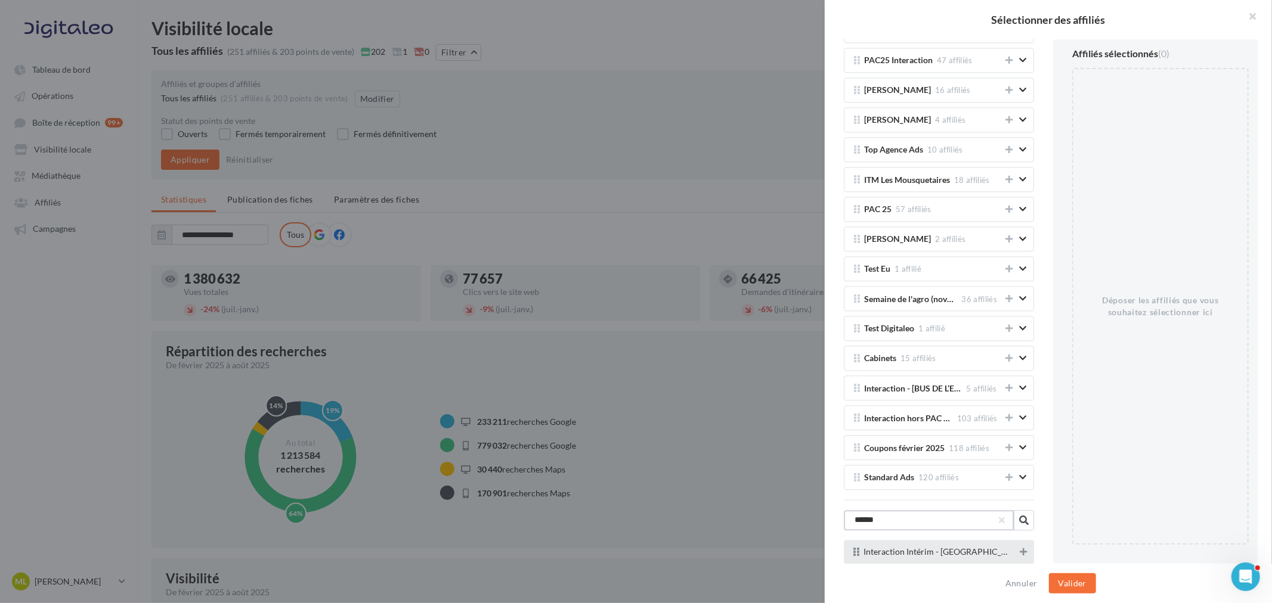
type input "******"
click at [1017, 460] on icon at bounding box center [1023, 552] width 7 height 8
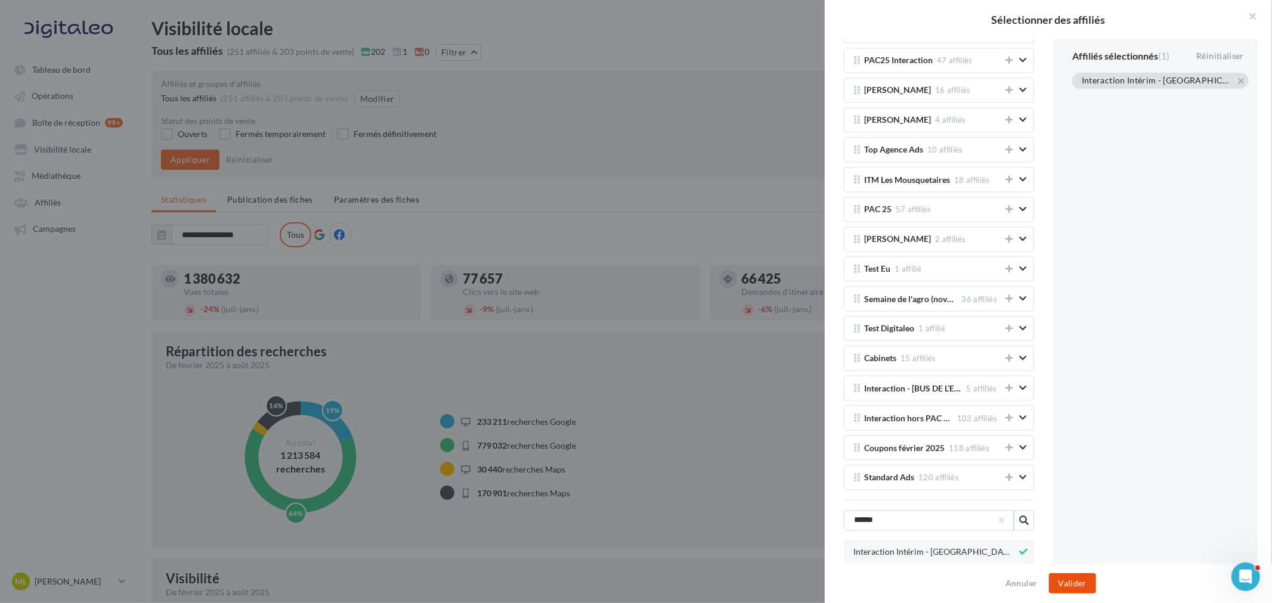
click at [1017, 460] on button "Valider" at bounding box center [1072, 584] width 47 height 20
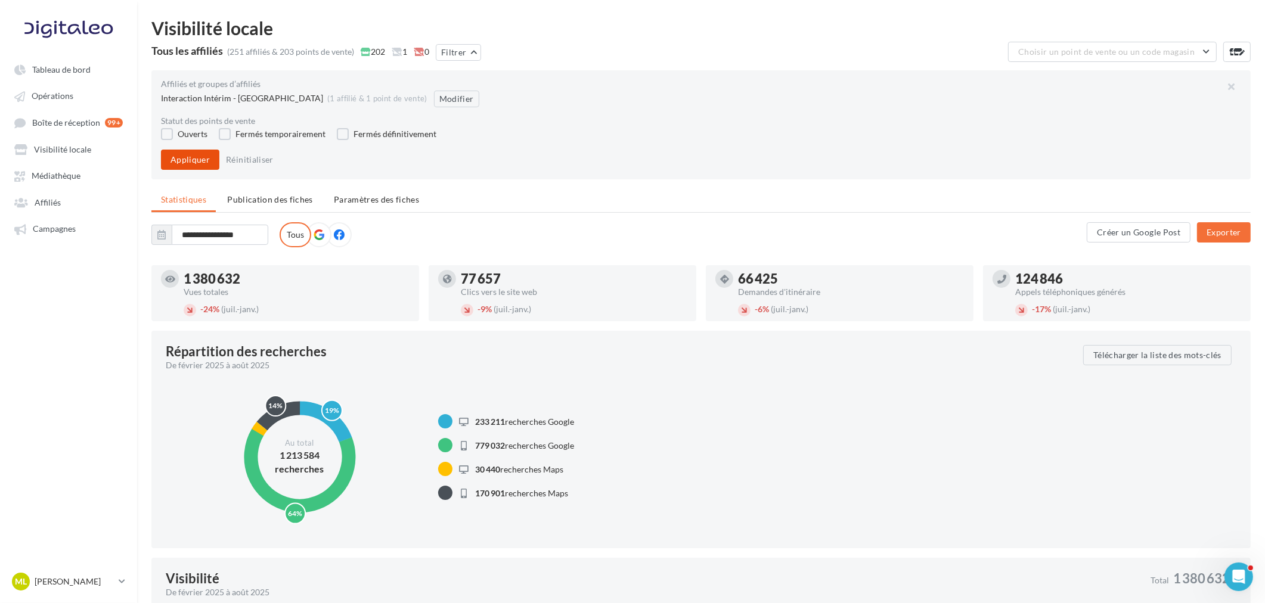
click at [179, 155] on button "Appliquer" at bounding box center [190, 160] width 58 height 20
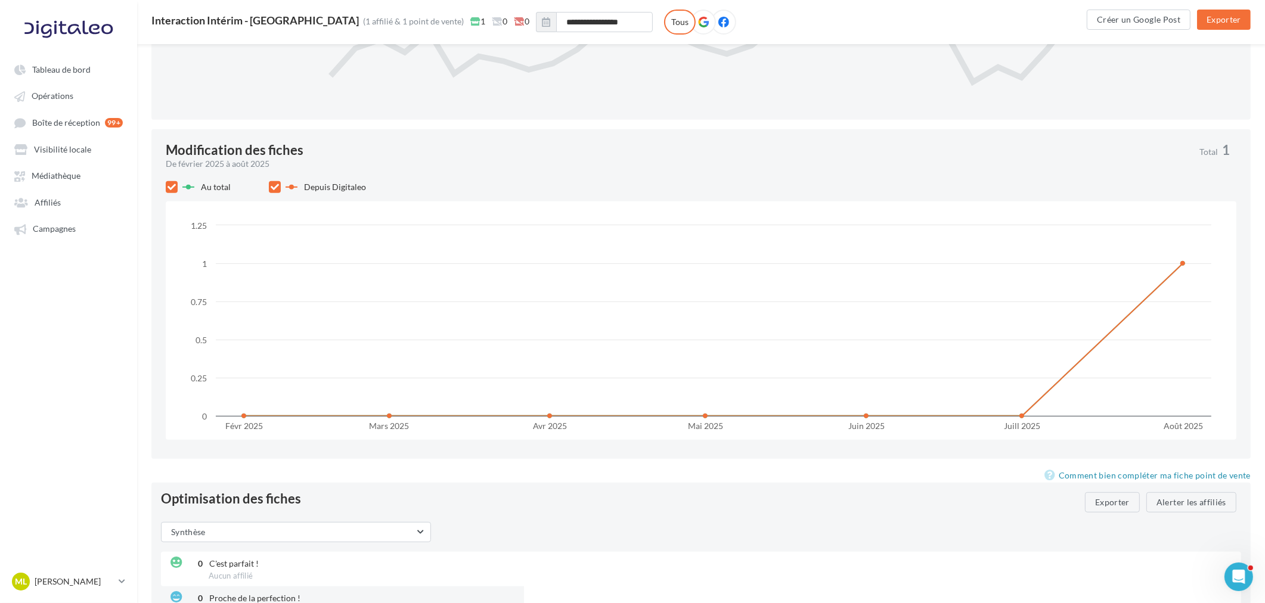
scroll to position [795, 0]
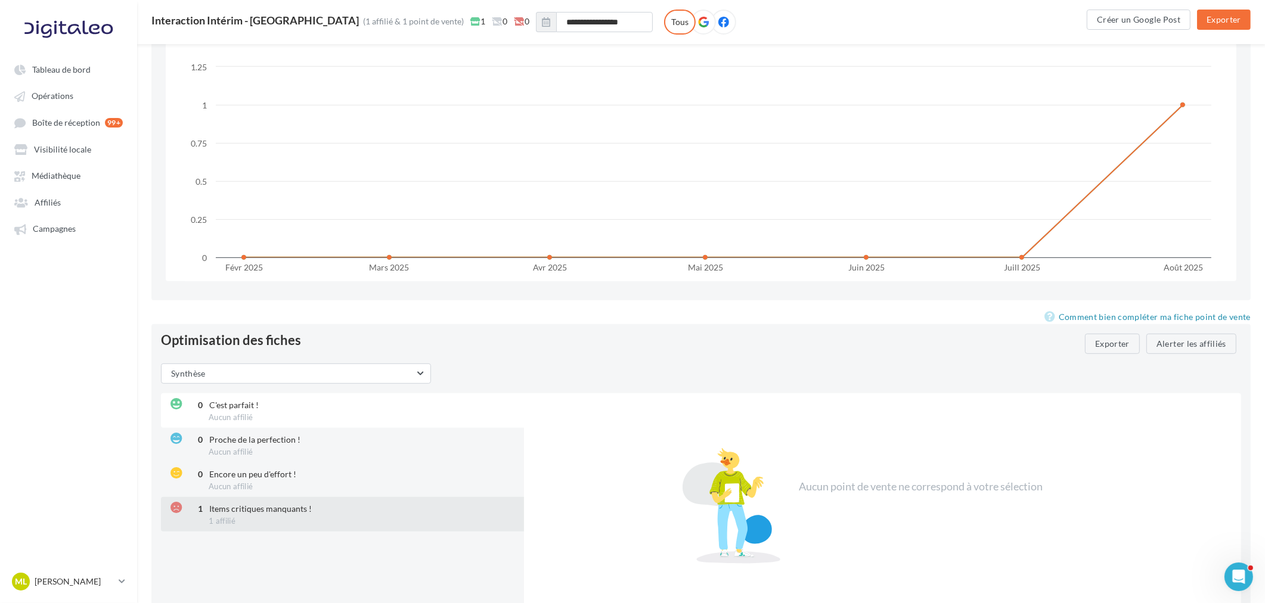
click at [341, 460] on div "1 Items critiques manquants ! 1 affilié" at bounding box center [344, 514] width 366 height 35
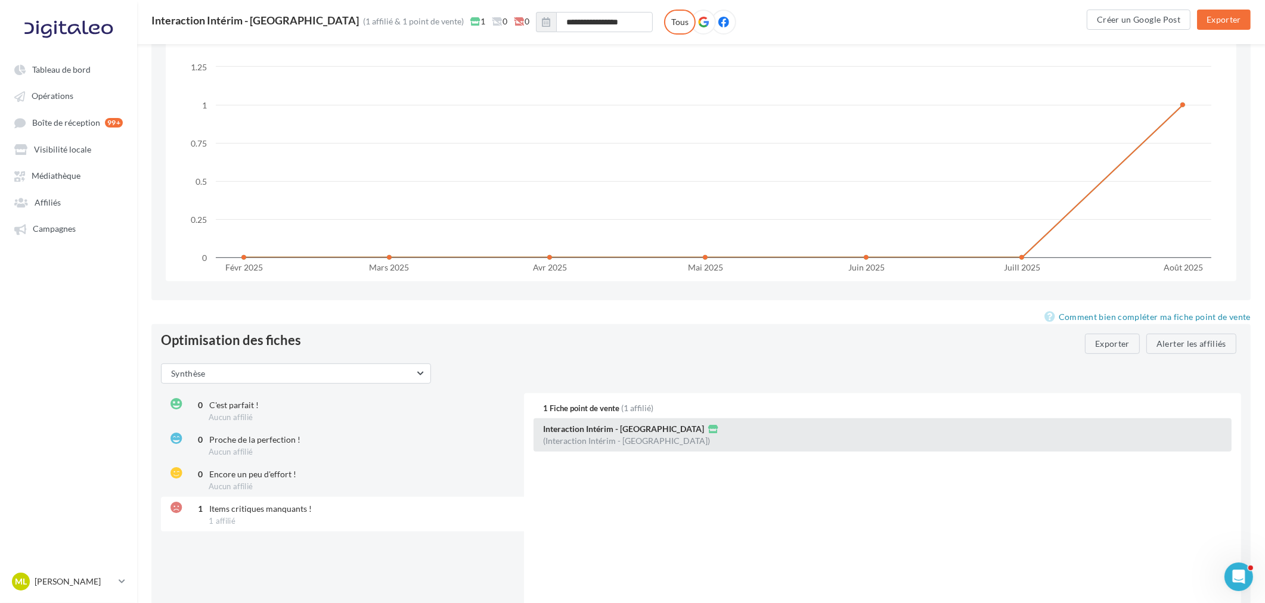
click at [684, 421] on div "Interaction Intérim - [GEOGRAPHIC_DATA] (Interaction Intérim - [GEOGRAPHIC_DATA…" at bounding box center [883, 435] width 698 height 33
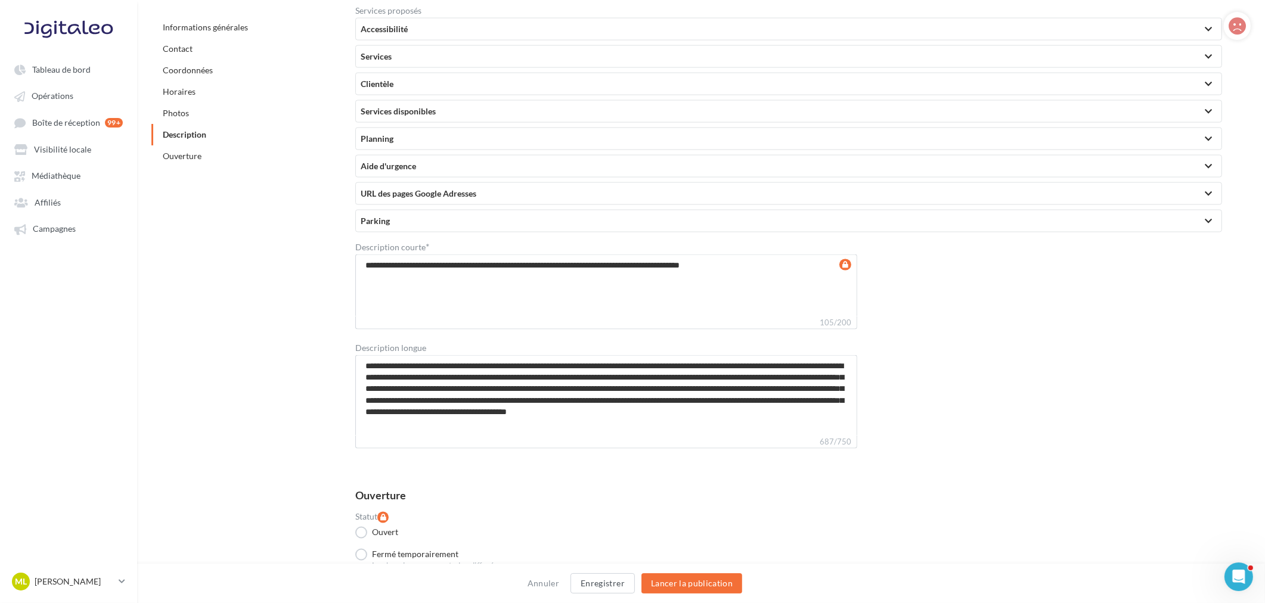
scroll to position [2390, 0]
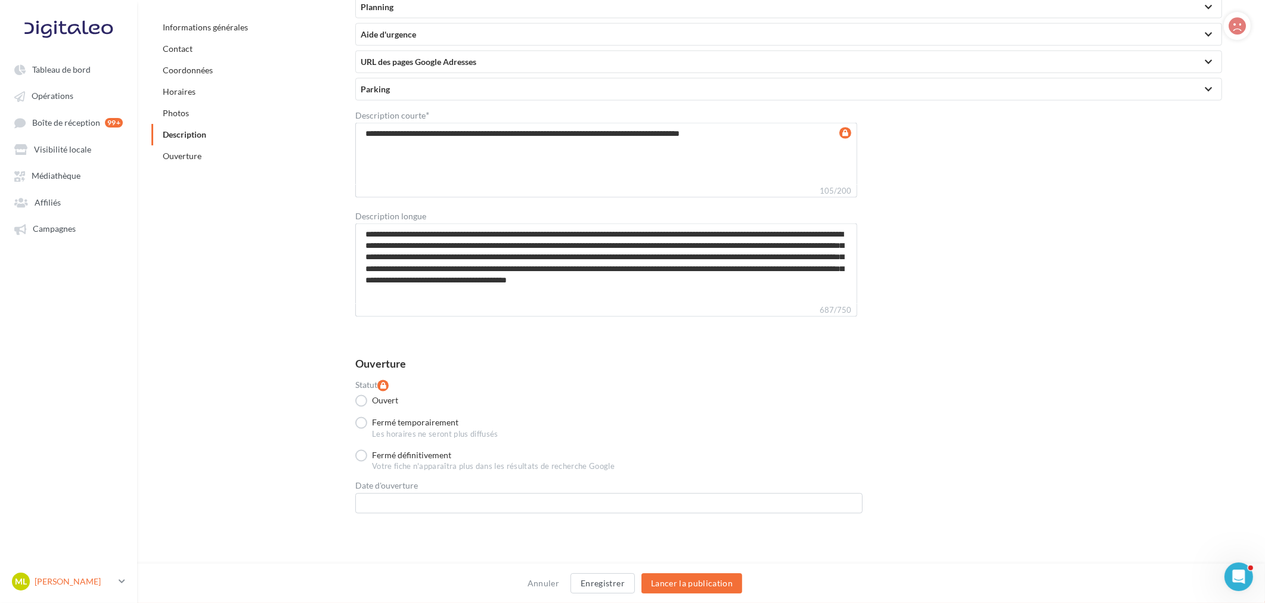
click at [97, 460] on div "[PERSON_NAME] [PERSON_NAME] gest-leraymartin" at bounding box center [63, 582] width 102 height 18
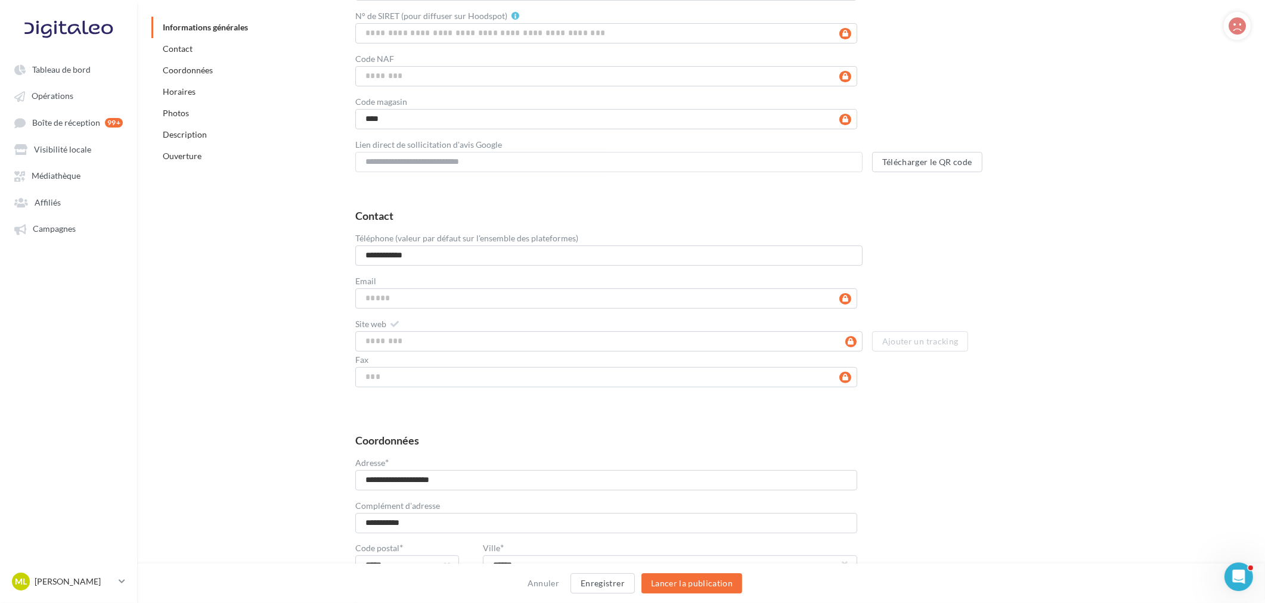
scroll to position [397, 0]
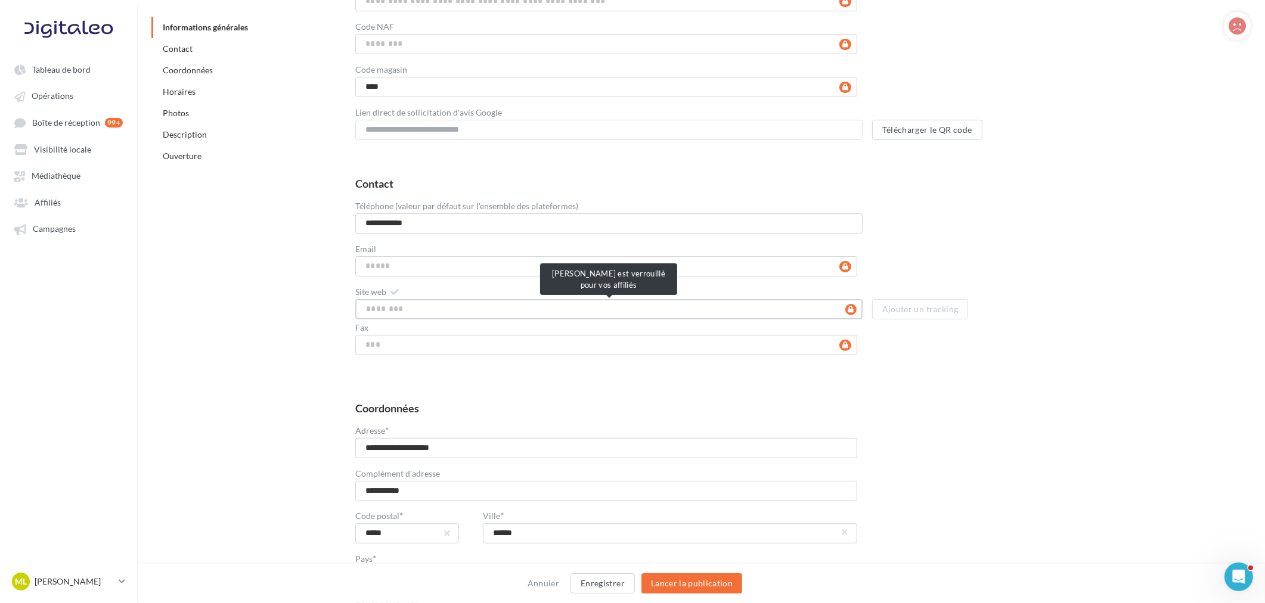
click at [449, 306] on input "Site web" at bounding box center [608, 309] width 507 height 20
click at [413, 313] on input "Site web" at bounding box center [608, 309] width 507 height 20
paste input "**********"
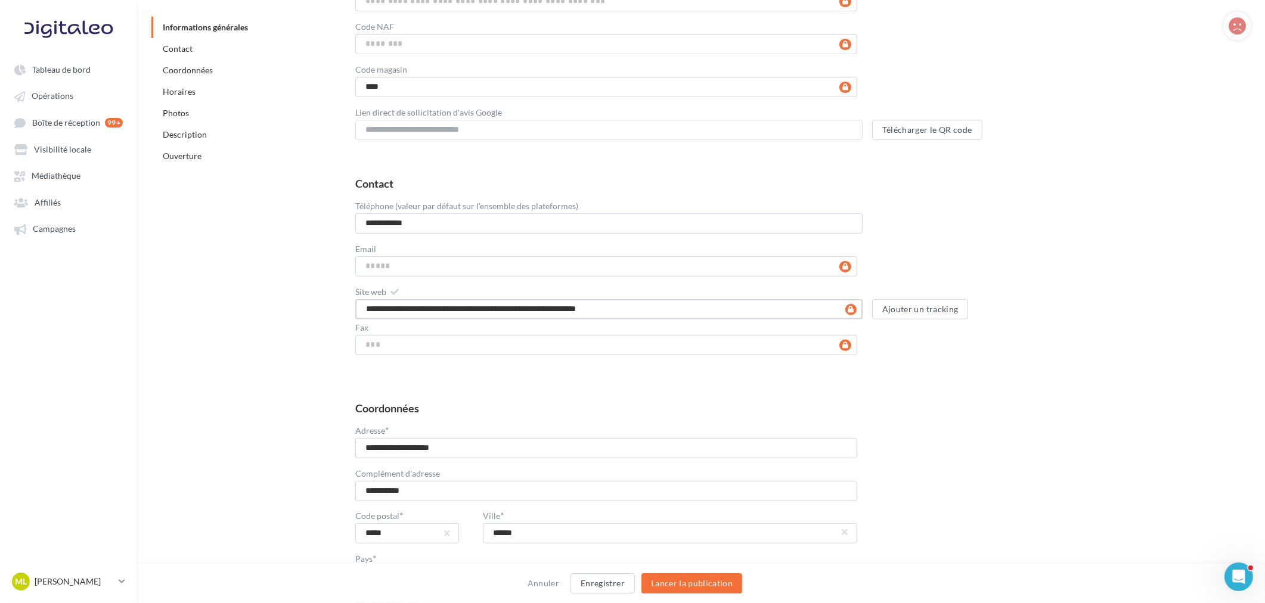
type input "**********"
click at [422, 269] on input "Email" at bounding box center [606, 266] width 502 height 20
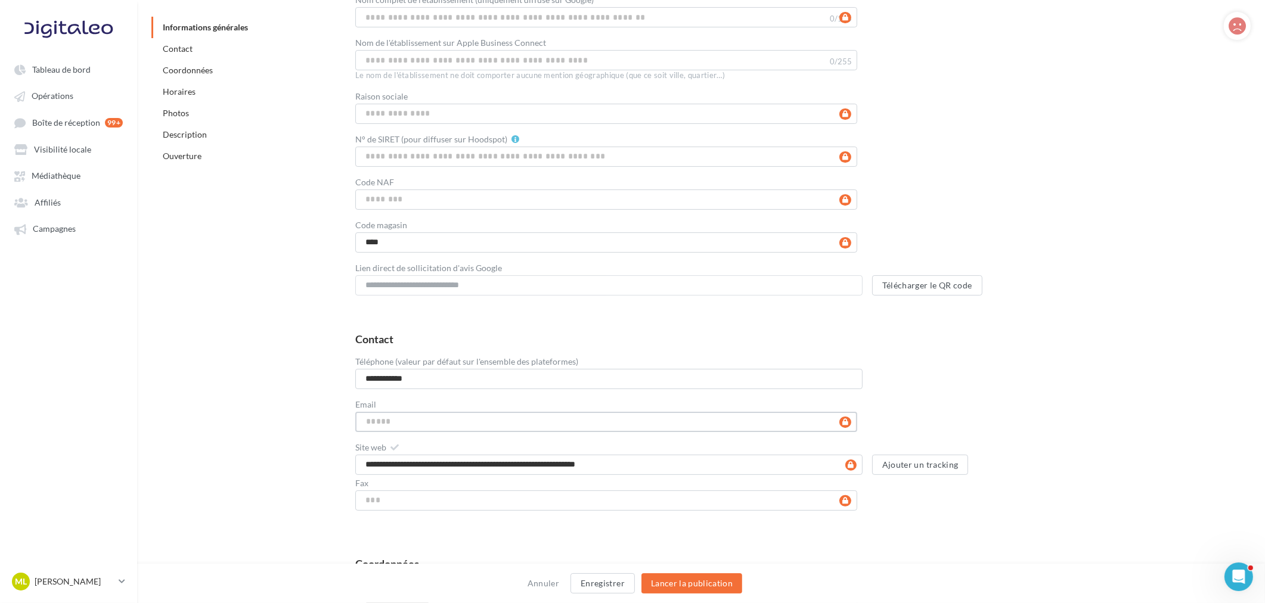
scroll to position [265, 0]
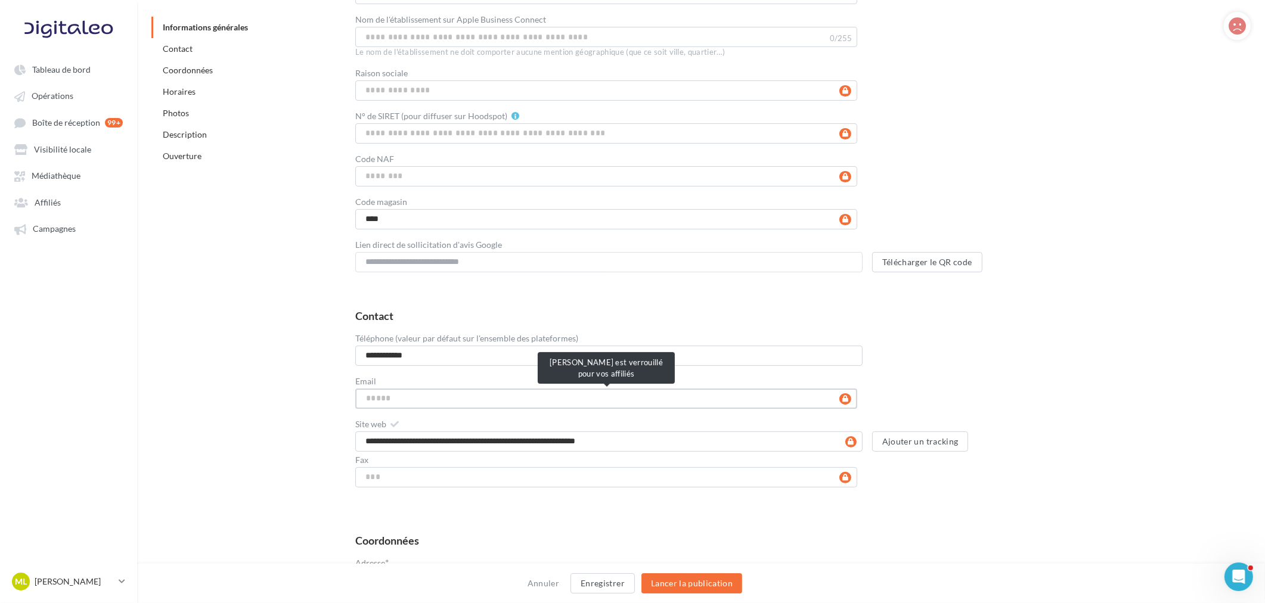
click at [426, 403] on input "Email" at bounding box center [606, 399] width 502 height 20
paste input "**********"
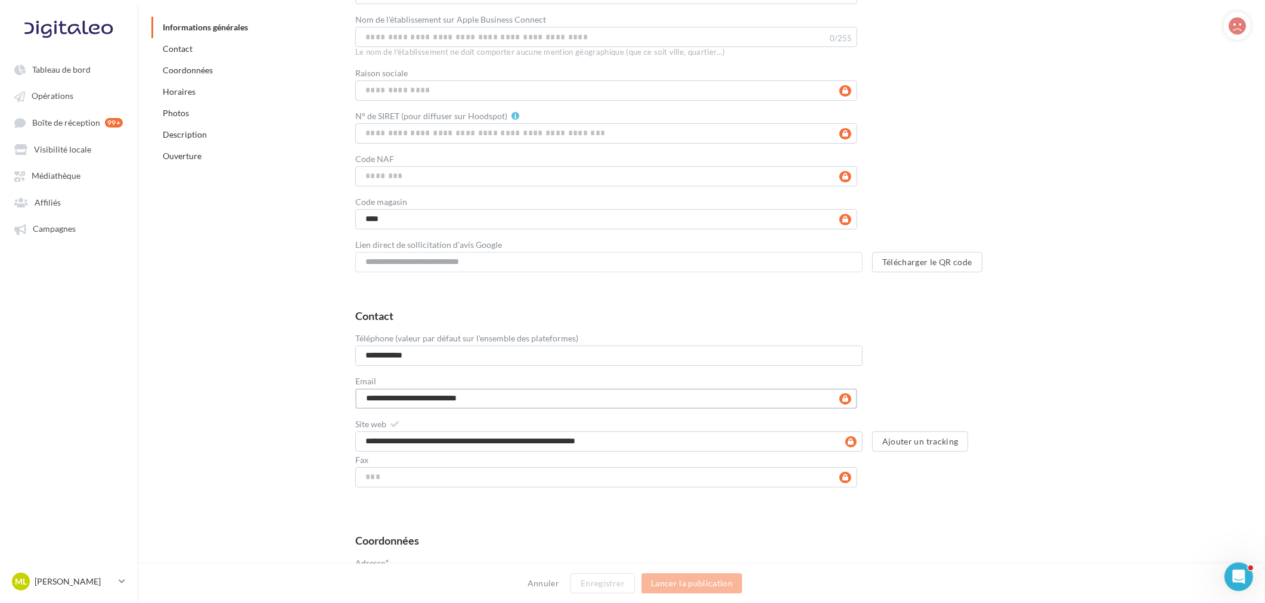
type input "**********"
click at [713, 460] on button "Lancer la publication" at bounding box center [692, 584] width 101 height 20
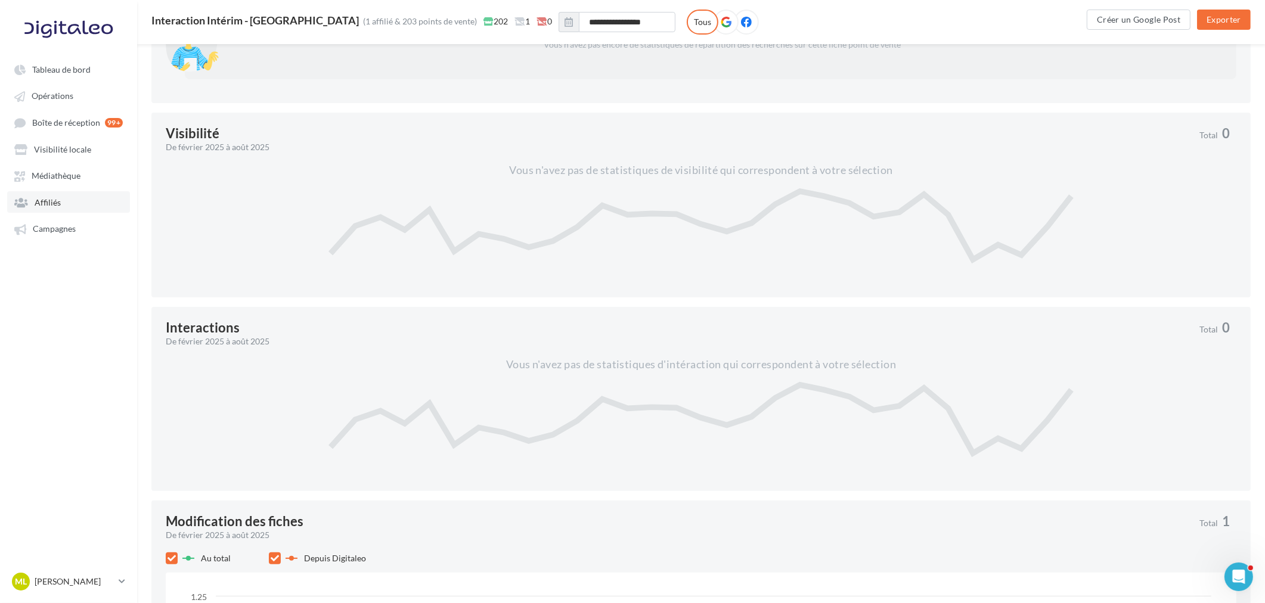
click at [72, 192] on link "Affiliés" at bounding box center [68, 201] width 123 height 21
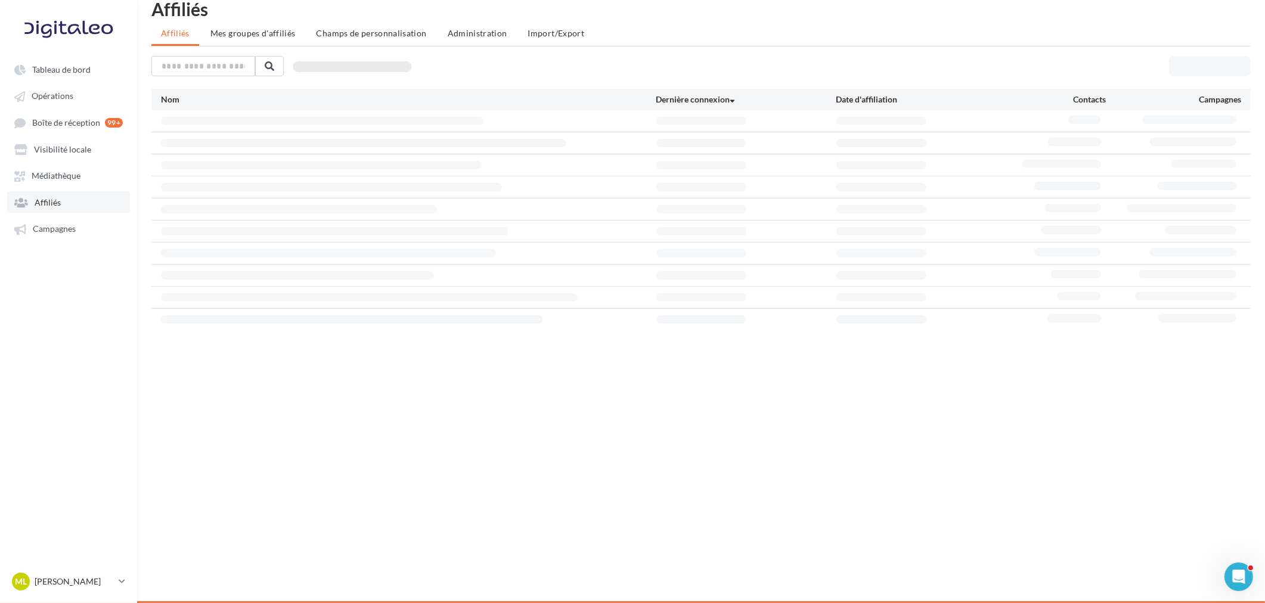
scroll to position [19, 0]
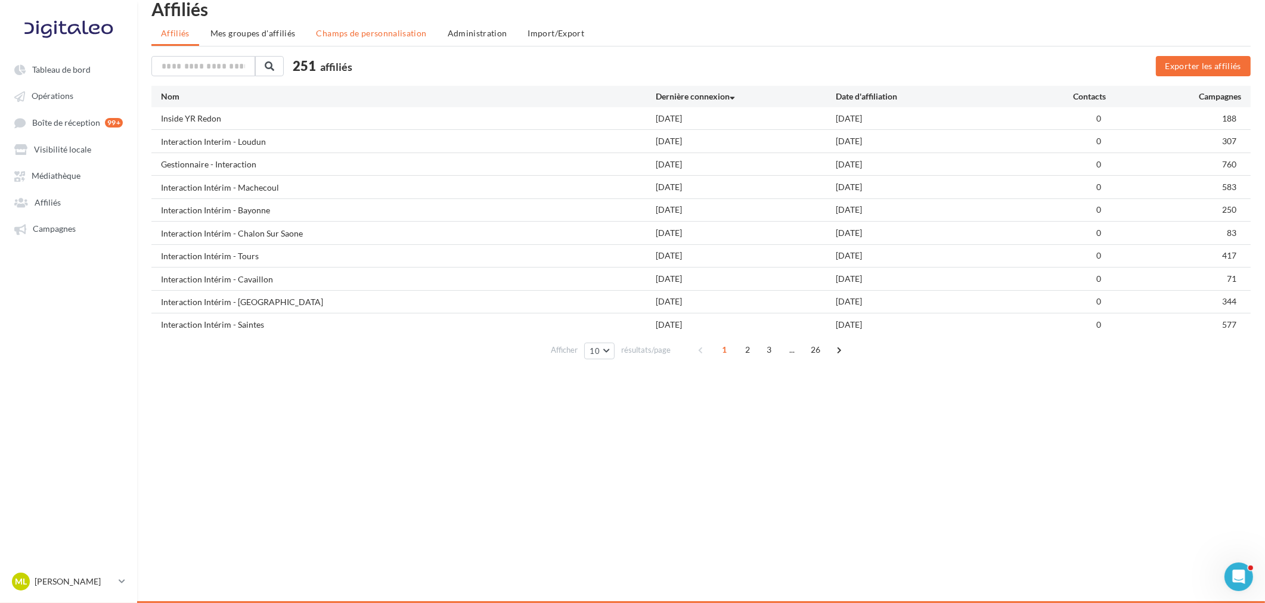
click at [347, 33] on span "Champs de personnalisation" at bounding box center [372, 33] width 110 height 10
click at [347, 33] on ul "Affiliés Mes groupes d'affiliés Champs de personnalisation Administration Impor…" at bounding box center [701, 35] width 1100 height 24
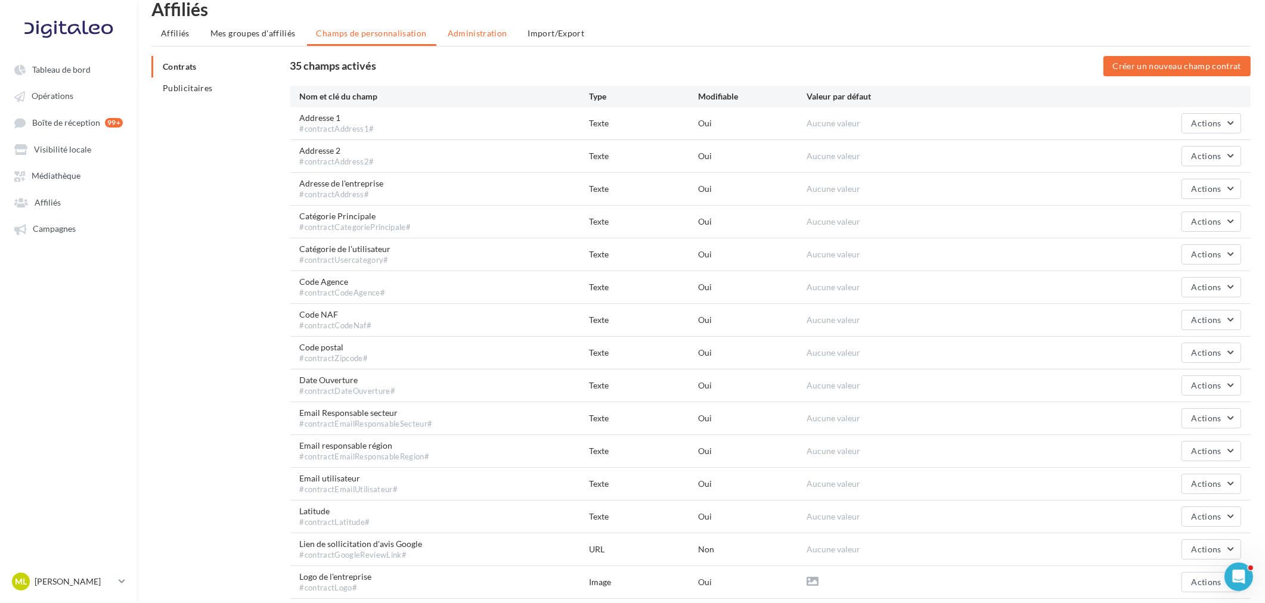
click at [472, 38] on li "Administration" at bounding box center [477, 33] width 79 height 21
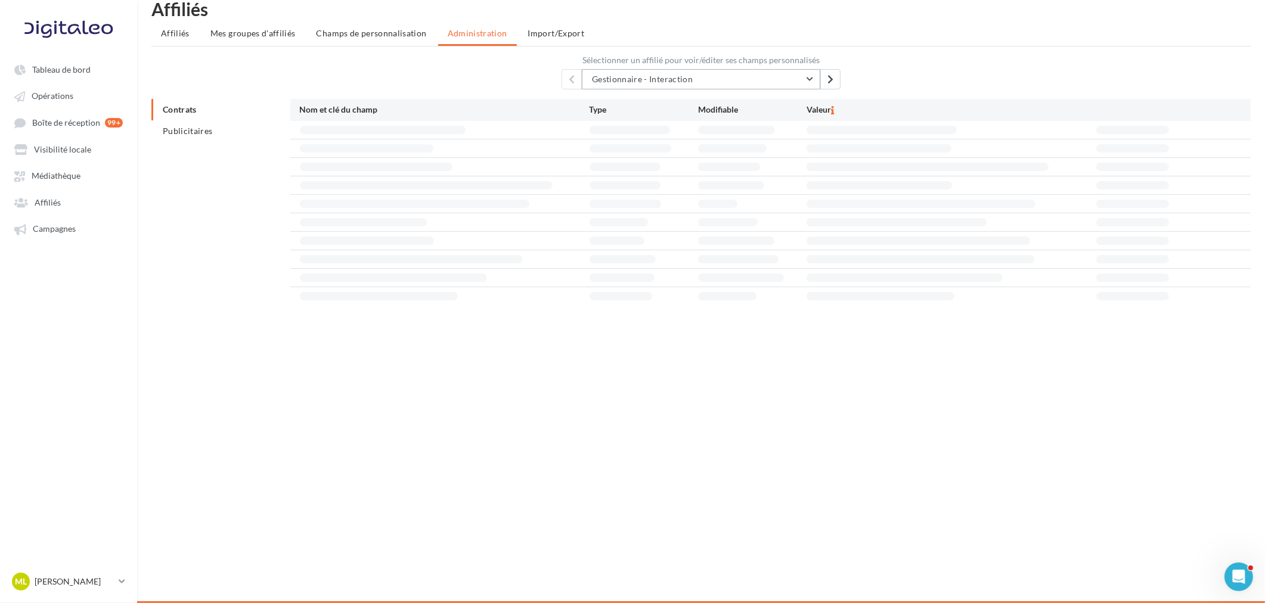
click at [669, 79] on span "Gestionnaire - Interaction" at bounding box center [642, 79] width 101 height 10
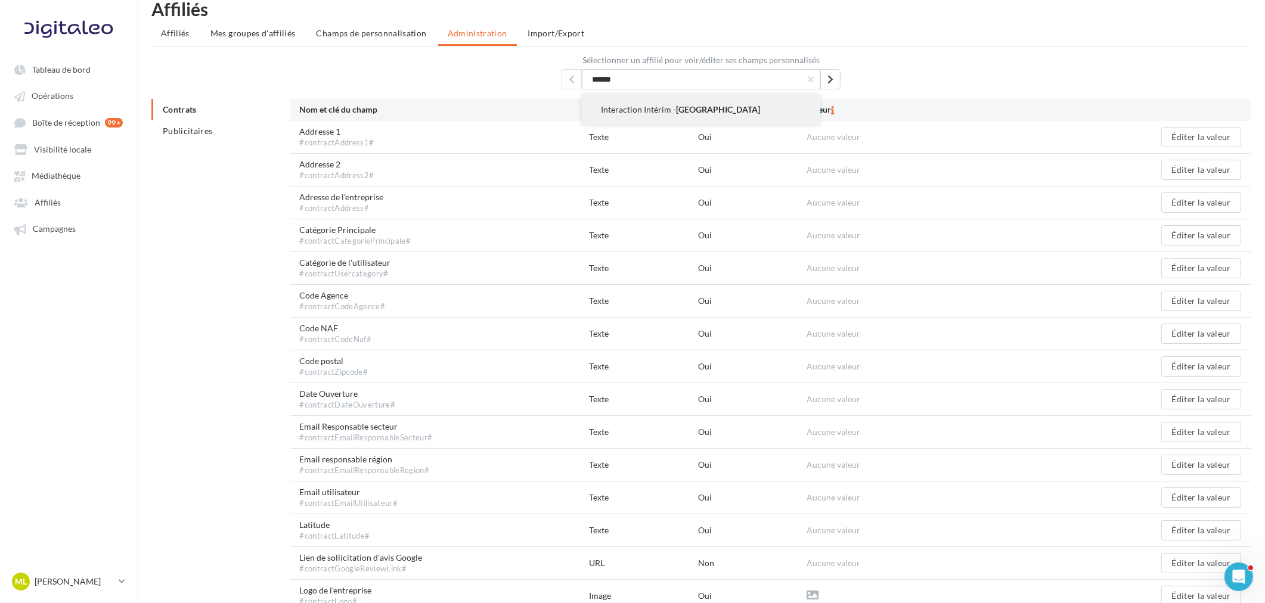
type input "******"
click at [658, 110] on span "Interaction Intérim - [GEOGRAPHIC_DATA]" at bounding box center [680, 109] width 159 height 10
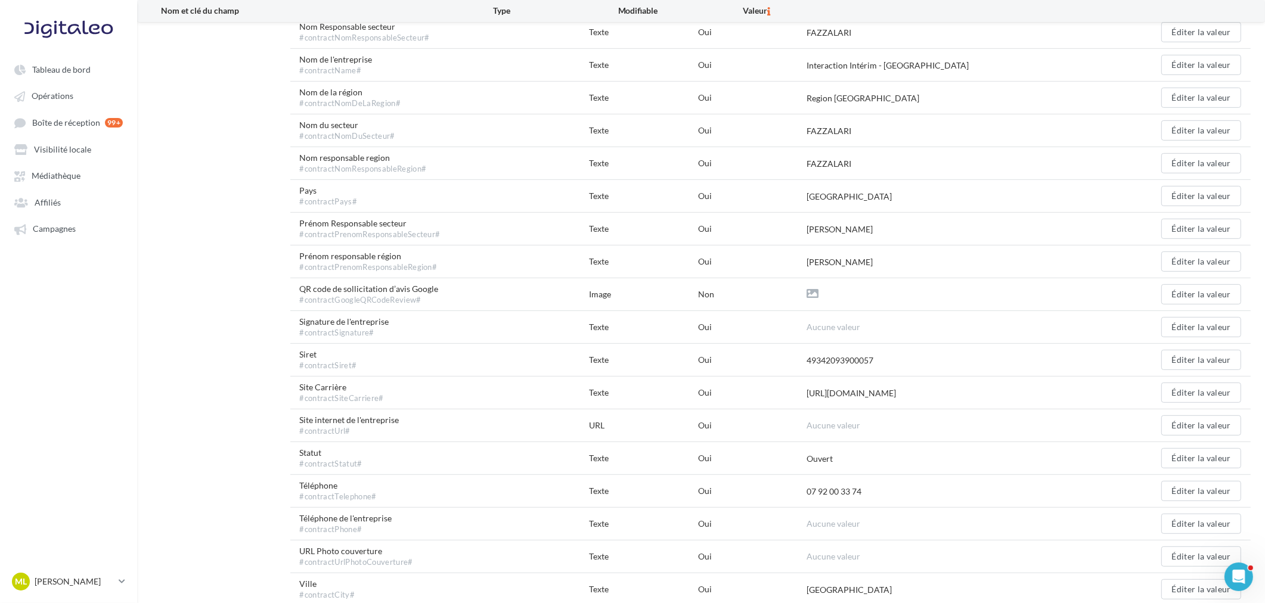
scroll to position [748, 0]
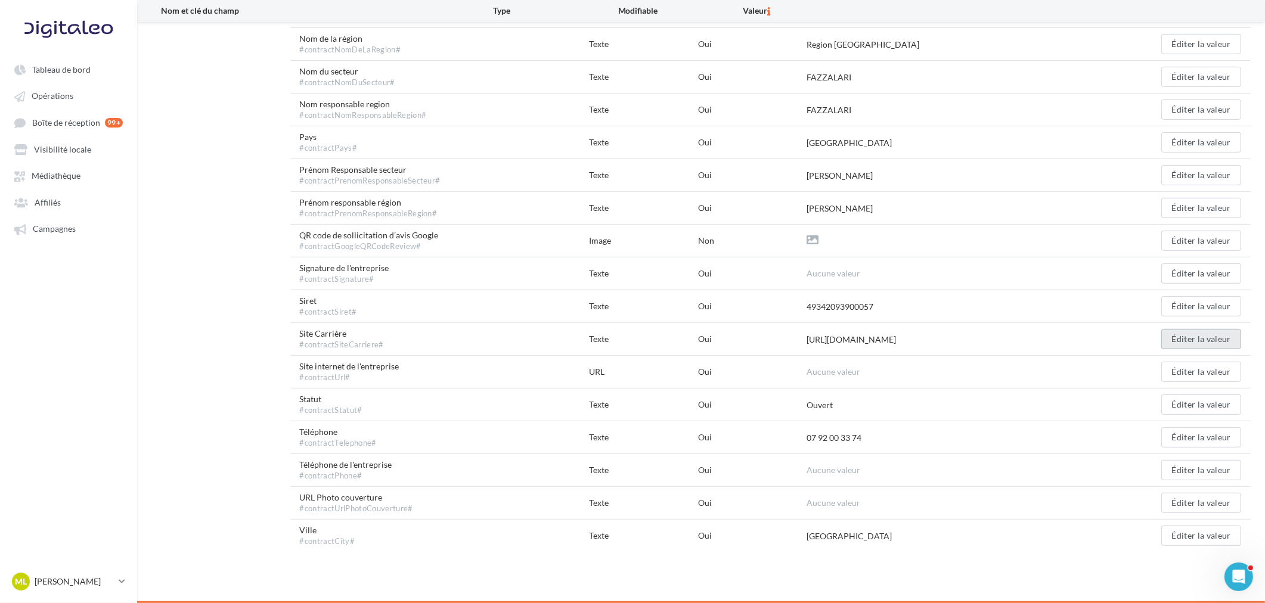
click at [1017, 349] on button "Éditer la valeur" at bounding box center [1202, 339] width 80 height 20
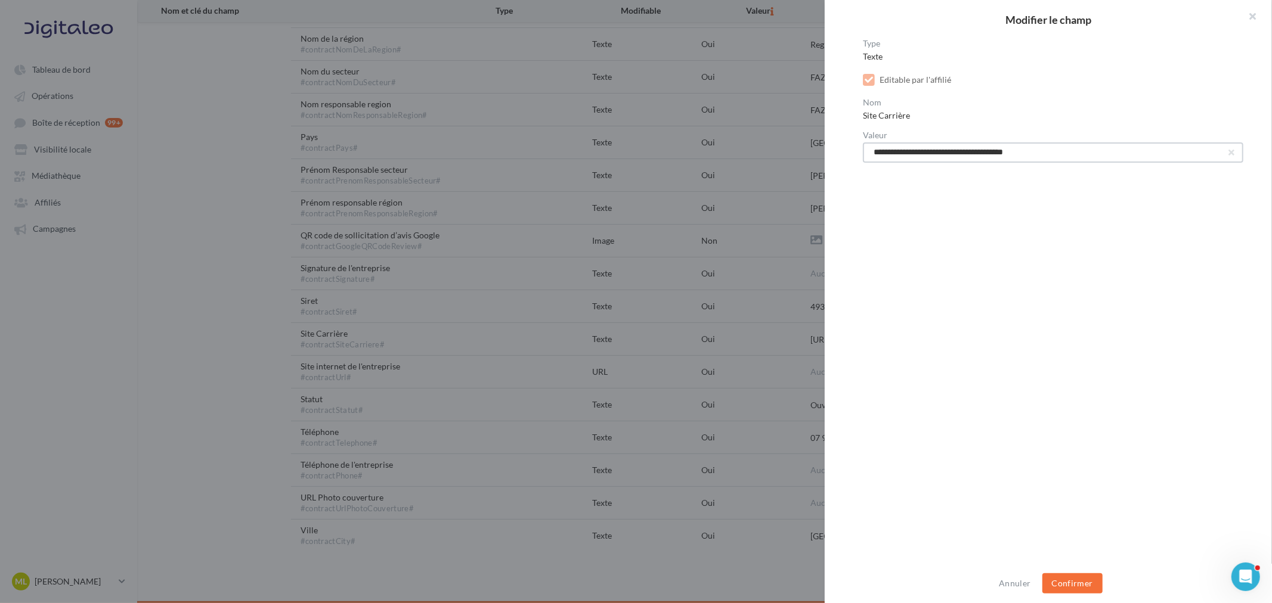
drag, startPoint x: 1073, startPoint y: 156, endPoint x: 841, endPoint y: 156, distance: 232.0
click at [841, 156] on div "**********" at bounding box center [1053, 302] width 457 height 526
paste input "**********"
type input "**********"
click at [765, 383] on div at bounding box center [632, 301] width 1265 height 603
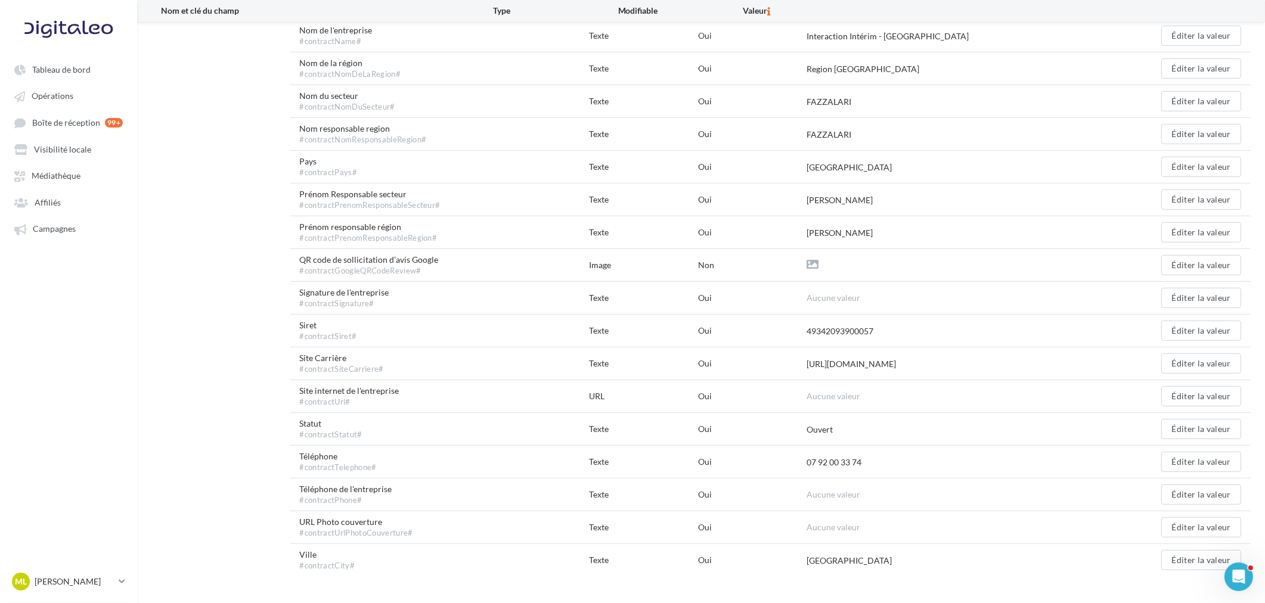
scroll to position [777, 0]
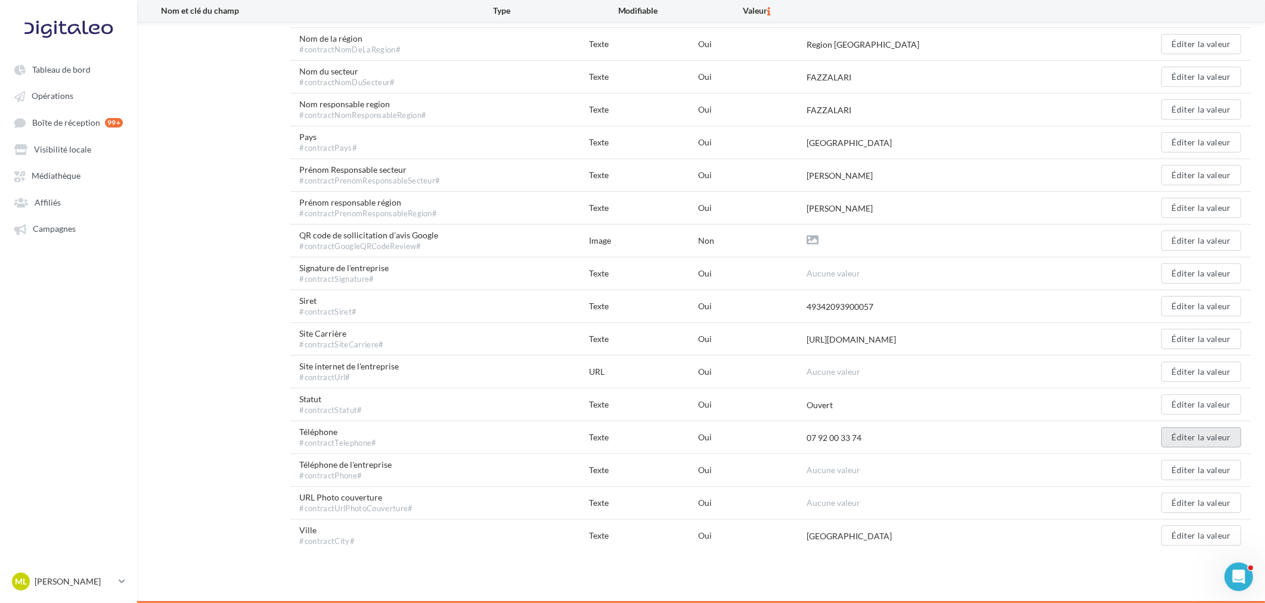
click at [1017, 432] on button "Éditer la valeur" at bounding box center [1202, 438] width 80 height 20
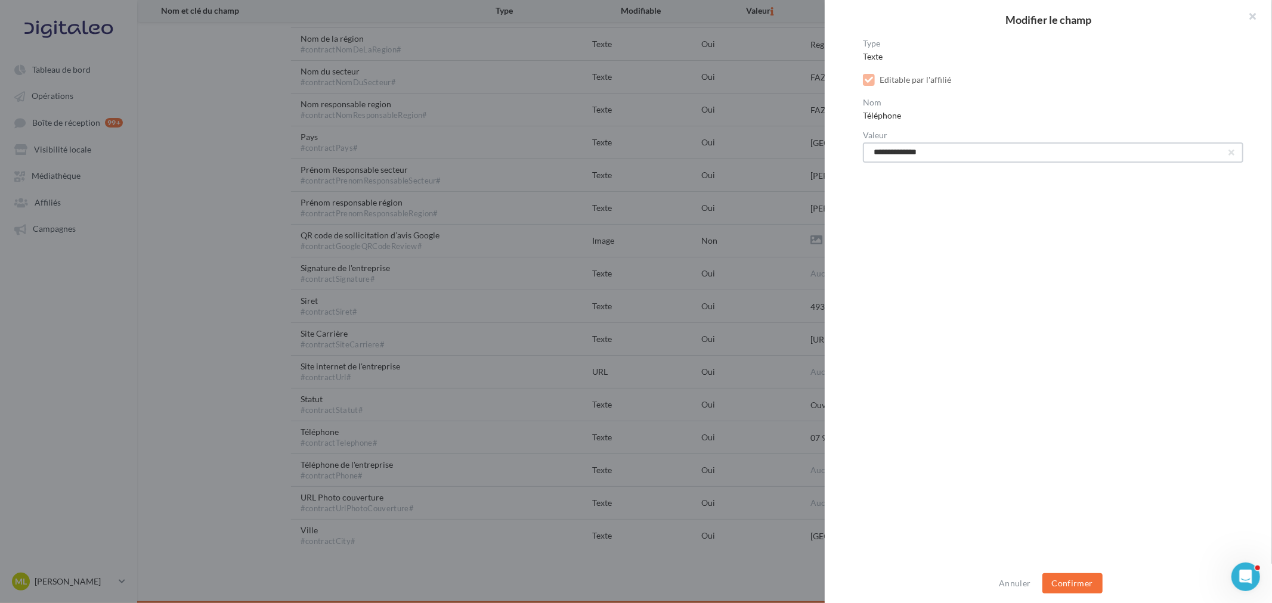
drag, startPoint x: 976, startPoint y: 155, endPoint x: 861, endPoint y: 159, distance: 115.1
click at [861, 159] on div "**********" at bounding box center [1053, 302] width 457 height 526
type input "**********"
click at [1017, 460] on div "Annuler Confirmer" at bounding box center [1048, 583] width 447 height 39
click at [1017, 460] on button "Confirmer" at bounding box center [1072, 584] width 60 height 20
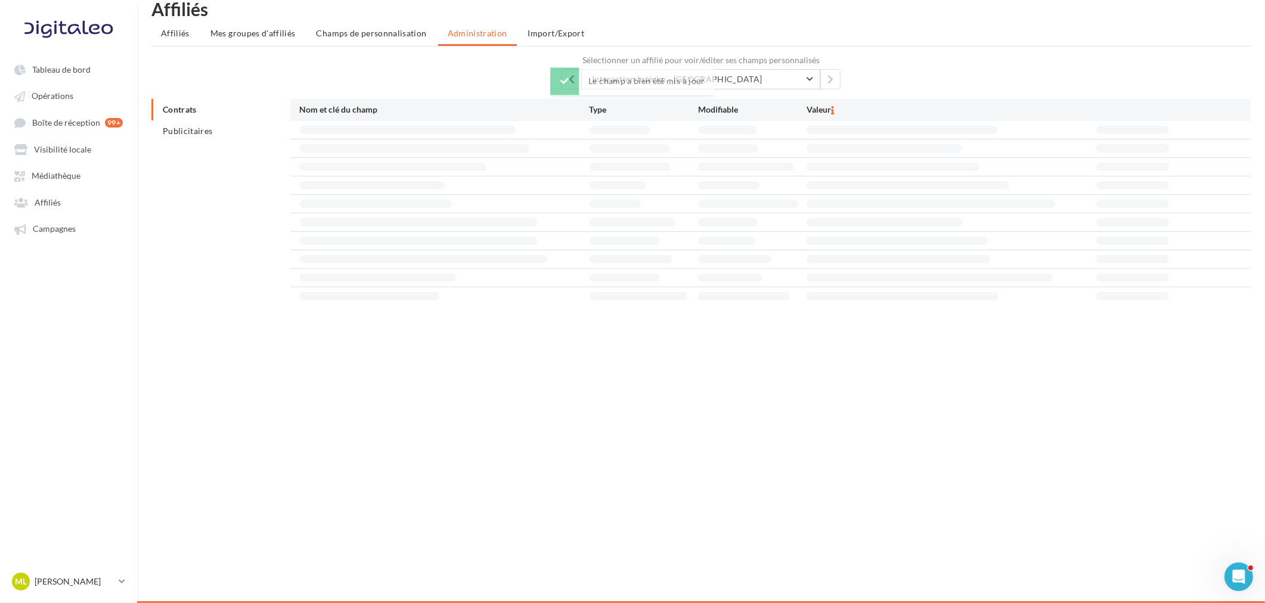
scroll to position [19, 0]
